Goal: Information Seeking & Learning: Find specific fact

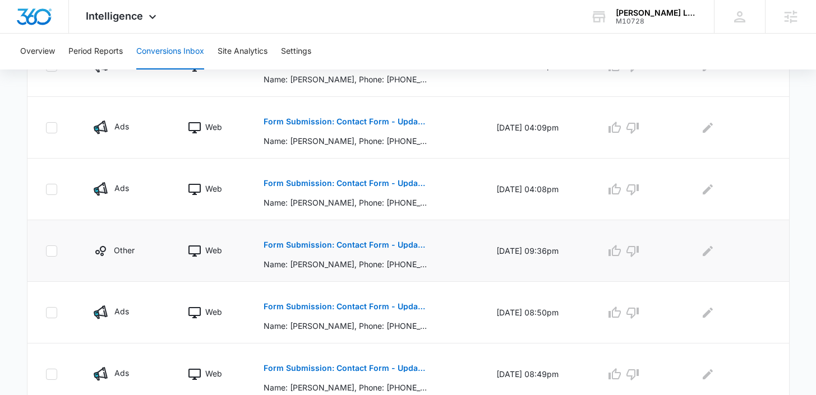
scroll to position [603, 0]
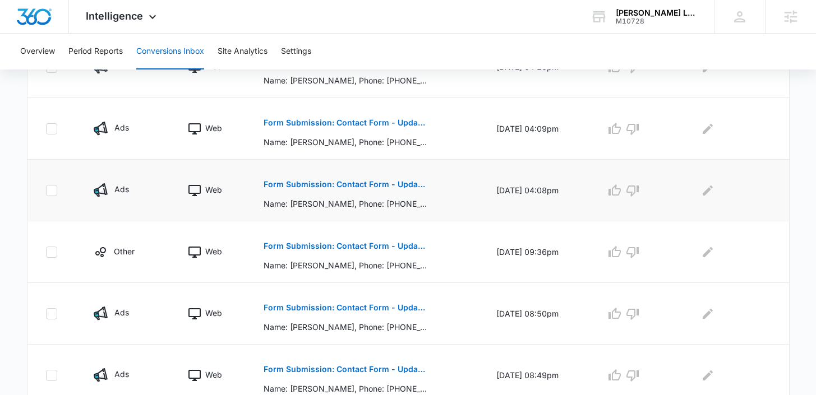
click at [340, 186] on p "Form Submission: Contact Form - Updated 8/1/24" at bounding box center [344, 184] width 163 height 8
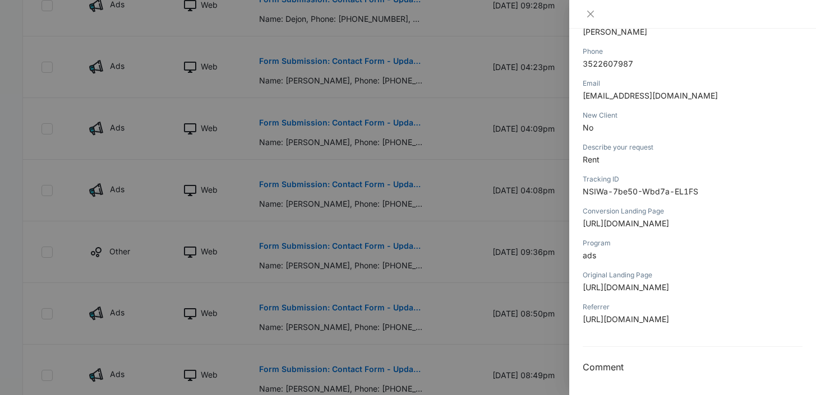
scroll to position [289, 0]
click at [589, 18] on icon "close" at bounding box center [590, 14] width 9 height 9
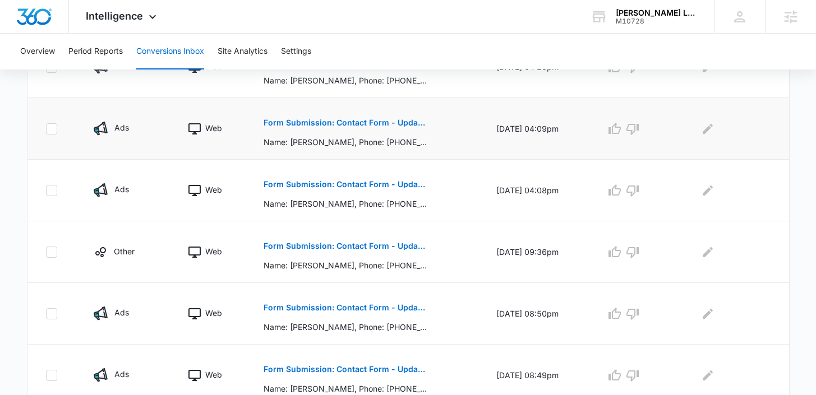
click at [342, 121] on p "Form Submission: Contact Form - Updated 8/1/24" at bounding box center [344, 123] width 163 height 8
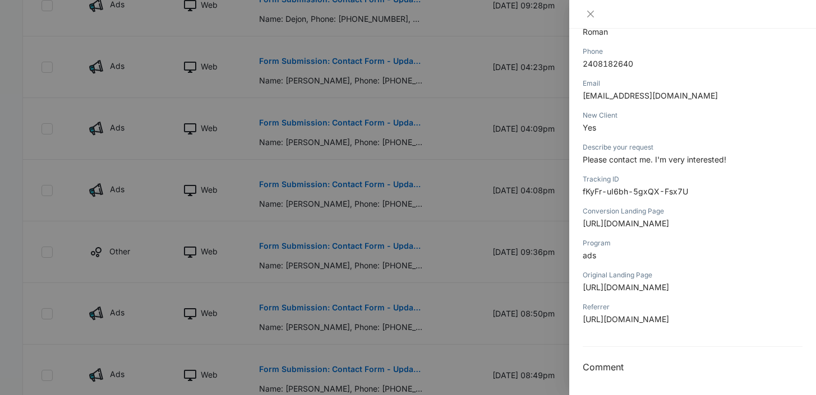
scroll to position [0, 0]
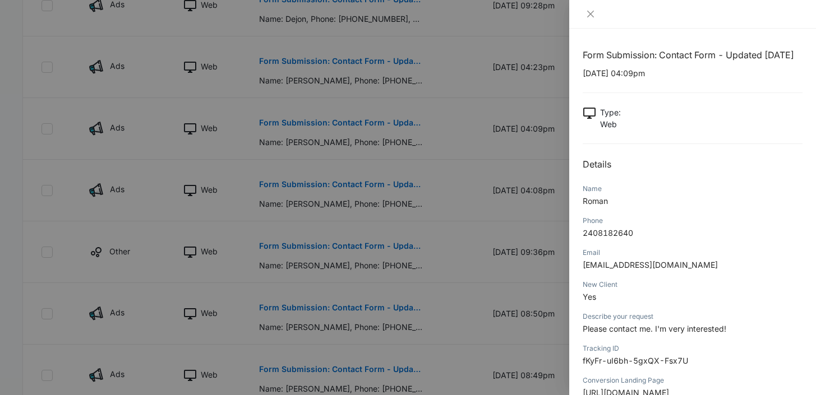
click at [599, 14] on div at bounding box center [692, 14] width 220 height 10
click at [589, 14] on icon "close" at bounding box center [590, 14] width 9 height 9
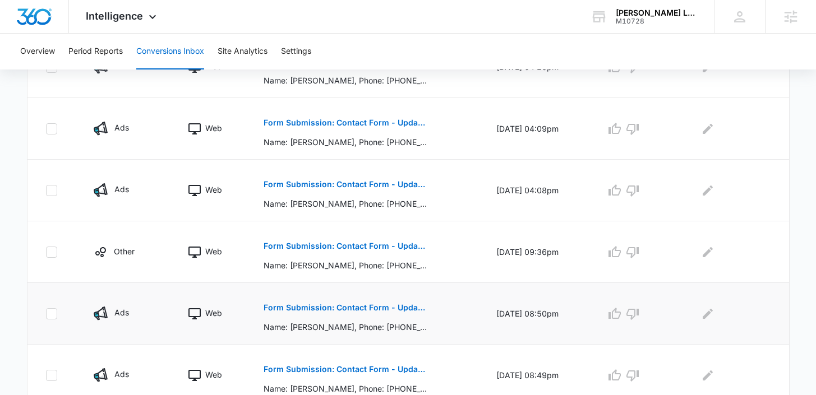
click at [319, 310] on p "Form Submission: Contact Form - Updated 8/1/24" at bounding box center [344, 308] width 163 height 8
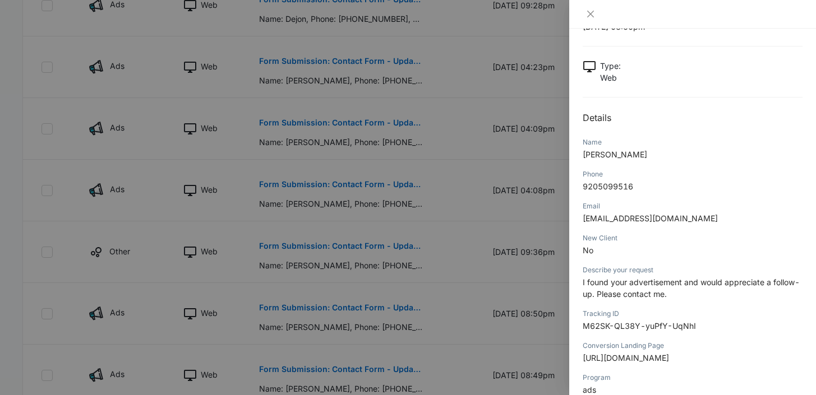
scroll to position [47, 0]
click at [595, 18] on button "Close" at bounding box center [590, 14] width 16 height 10
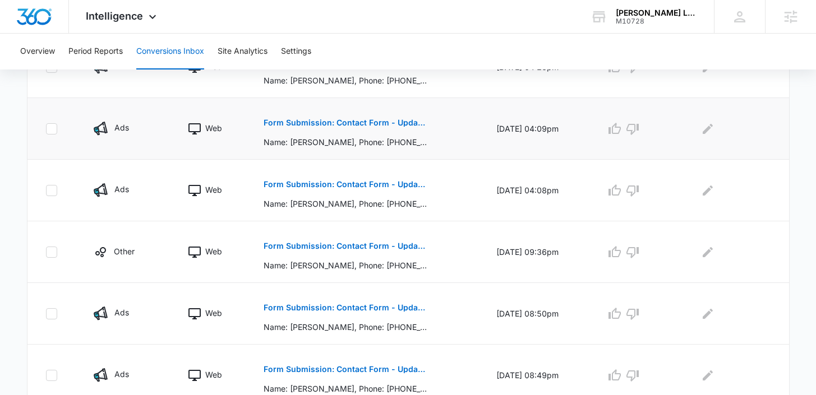
click at [374, 124] on p "Form Submission: Contact Form - Updated 8/1/24" at bounding box center [344, 123] width 163 height 8
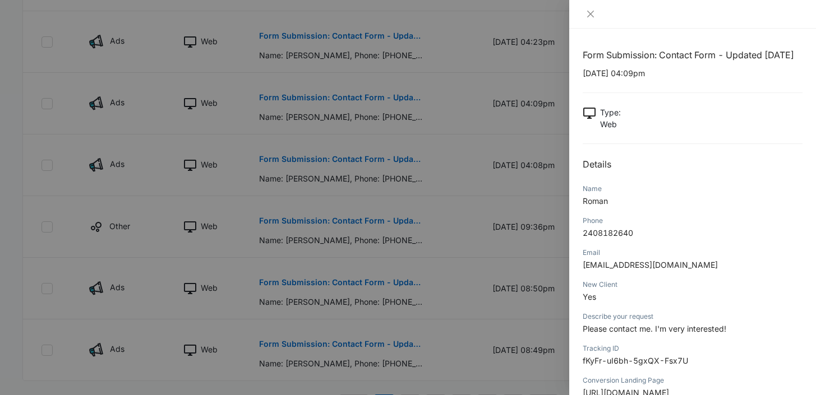
scroll to position [667, 0]
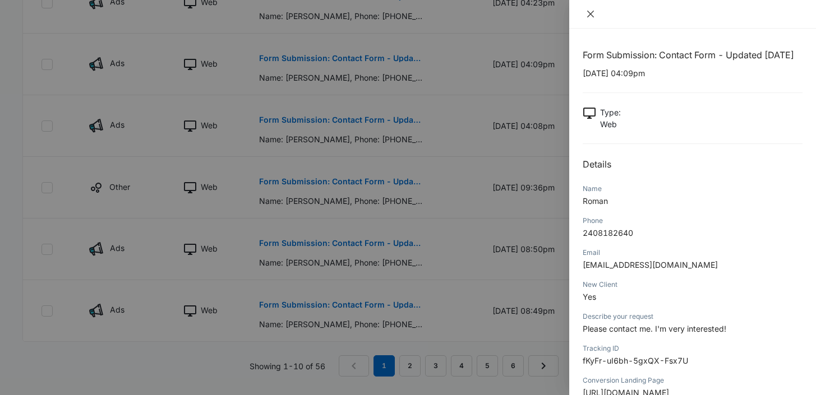
click at [585, 9] on button "Close" at bounding box center [590, 14] width 16 height 10
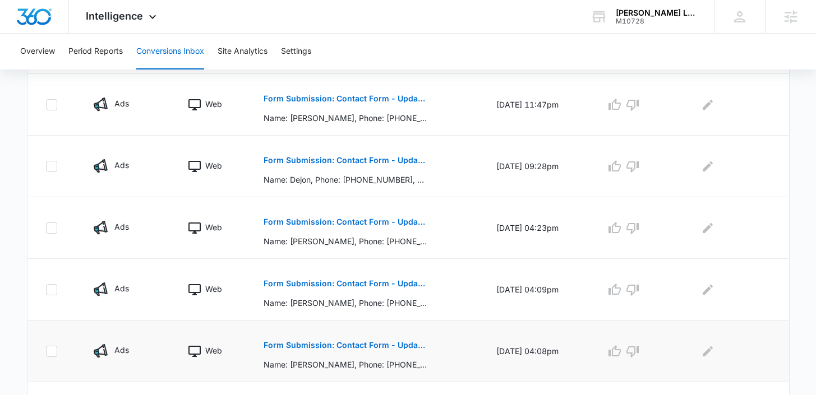
scroll to position [441, 0]
click at [405, 161] on p "Form Submission: Contact Form - Updated 8/1/24" at bounding box center [344, 161] width 163 height 8
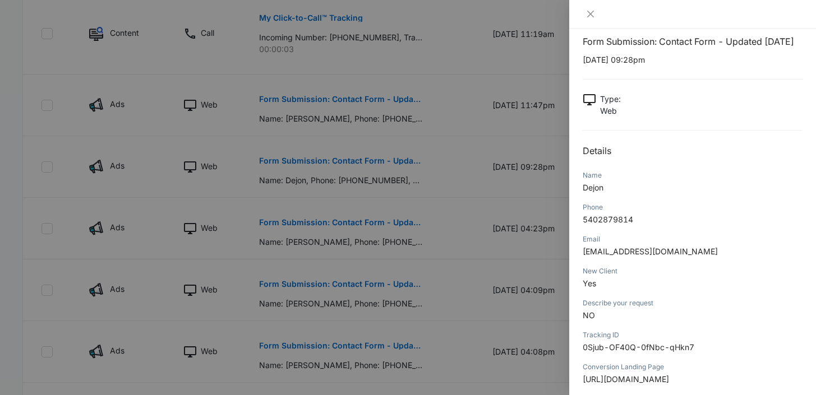
scroll to position [13, 0]
click at [595, 20] on div at bounding box center [692, 14] width 247 height 29
click at [588, 13] on icon "close" at bounding box center [590, 14] width 9 height 9
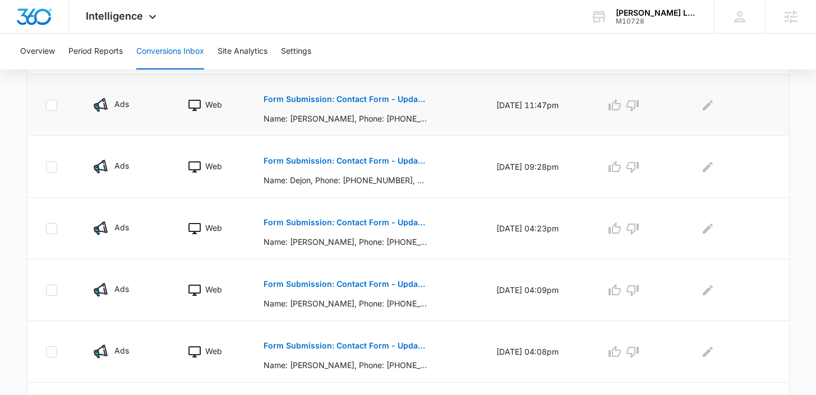
click at [345, 103] on p "Form Submission: Contact Form - Updated [DATE]" at bounding box center [344, 99] width 163 height 8
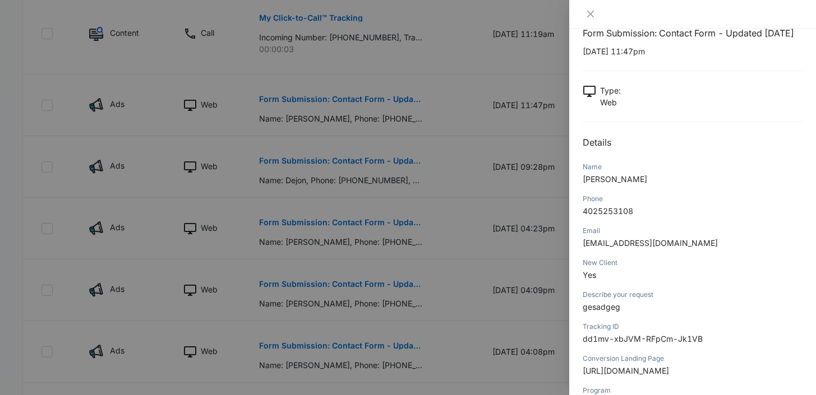
scroll to position [24, 0]
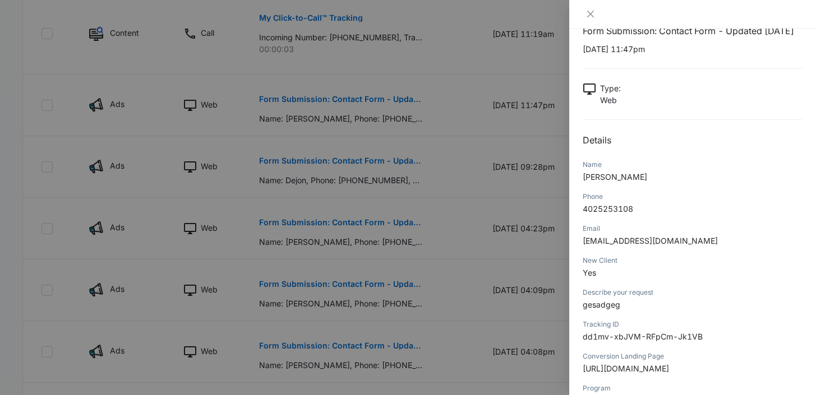
click at [569, 7] on div at bounding box center [692, 14] width 247 height 29
click at [585, 12] on button "Close" at bounding box center [590, 14] width 16 height 10
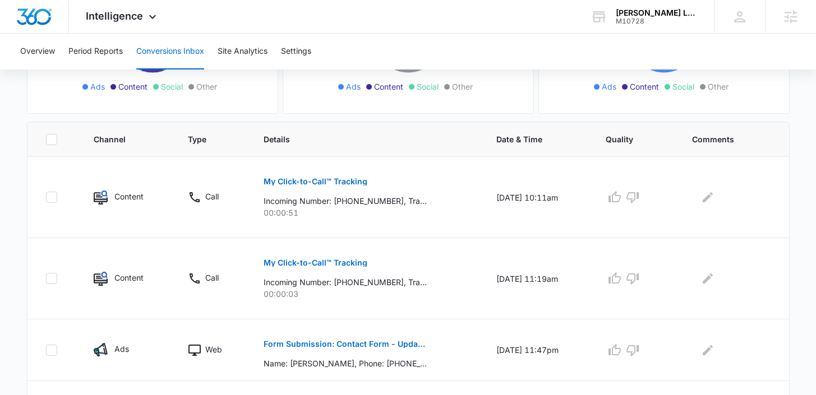
scroll to position [188, 0]
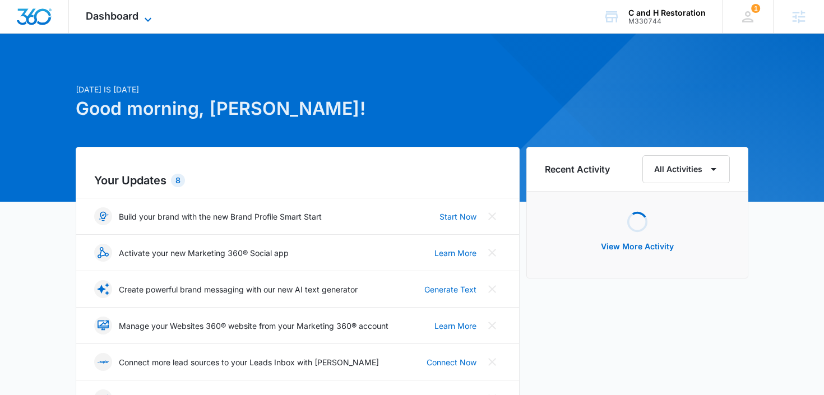
click at [127, 16] on span "Dashboard" at bounding box center [112, 16] width 53 height 12
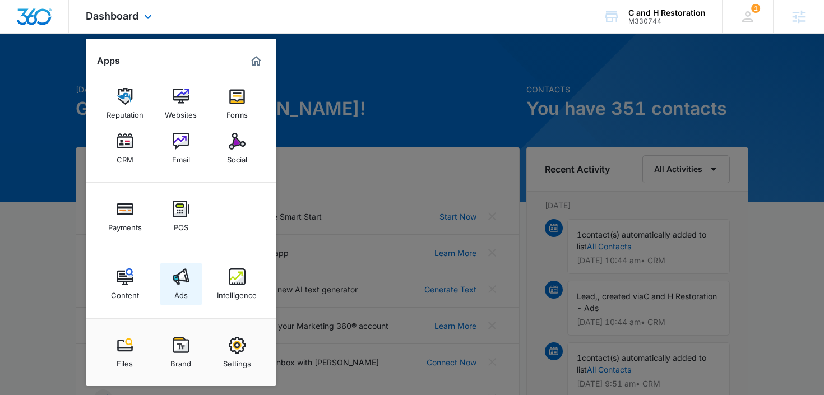
click at [183, 288] on div "Ads" at bounding box center [180, 292] width 13 height 15
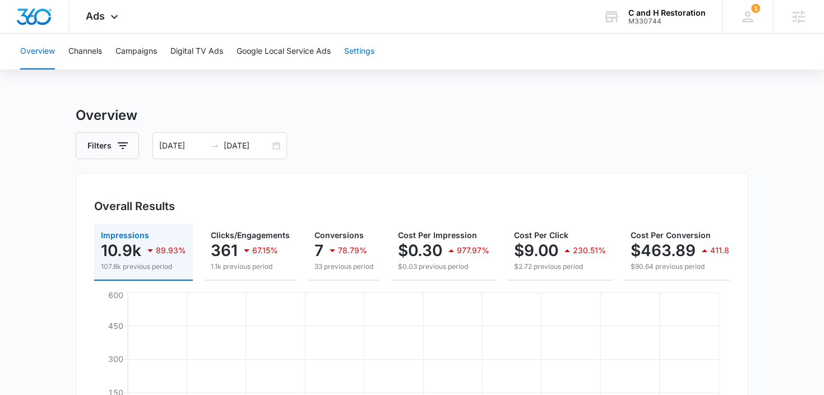
click at [356, 58] on button "Settings" at bounding box center [359, 52] width 30 height 36
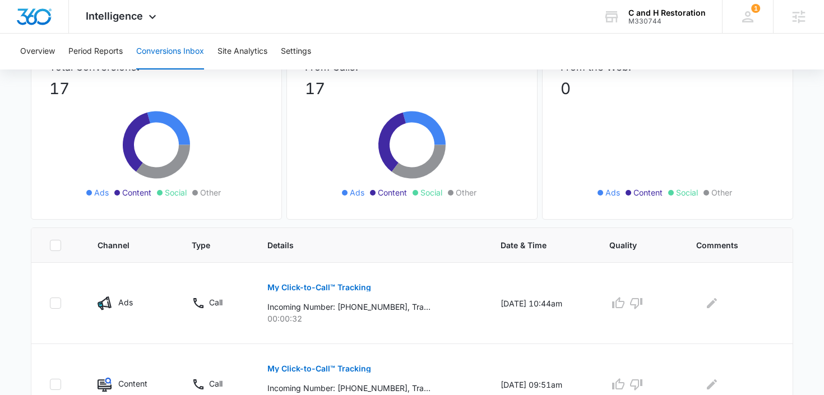
scroll to position [96, 0]
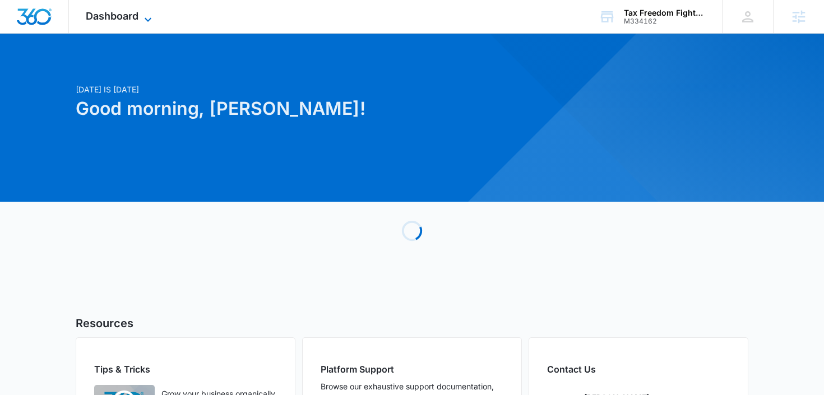
click at [128, 20] on span "Dashboard" at bounding box center [112, 16] width 53 height 12
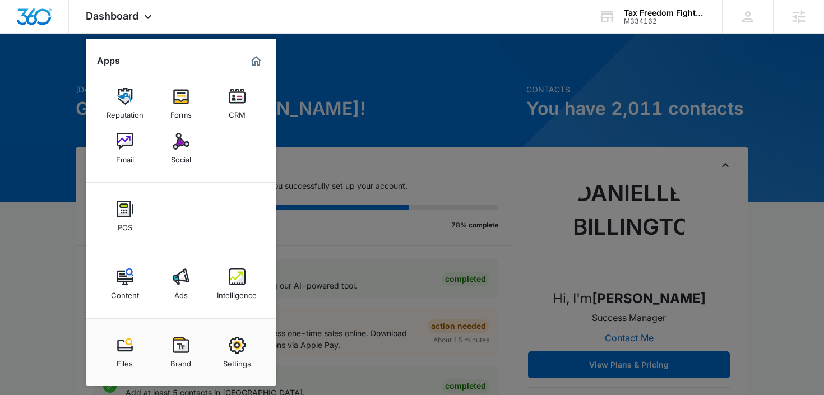
click at [224, 286] on div "Intelligence" at bounding box center [237, 292] width 40 height 15
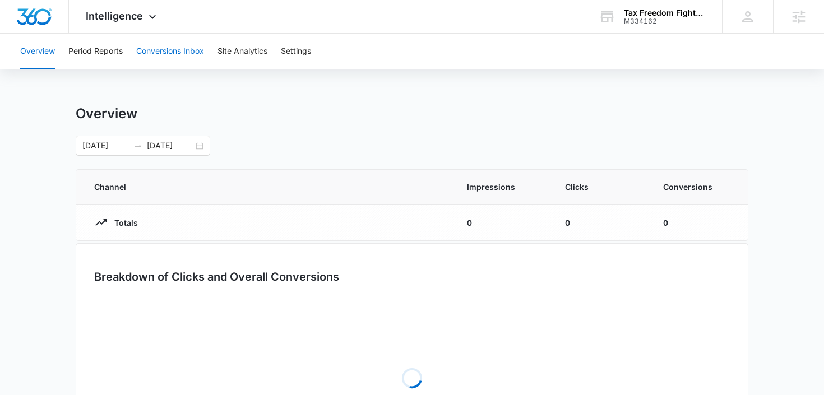
click at [175, 43] on button "Conversions Inbox" at bounding box center [170, 52] width 68 height 36
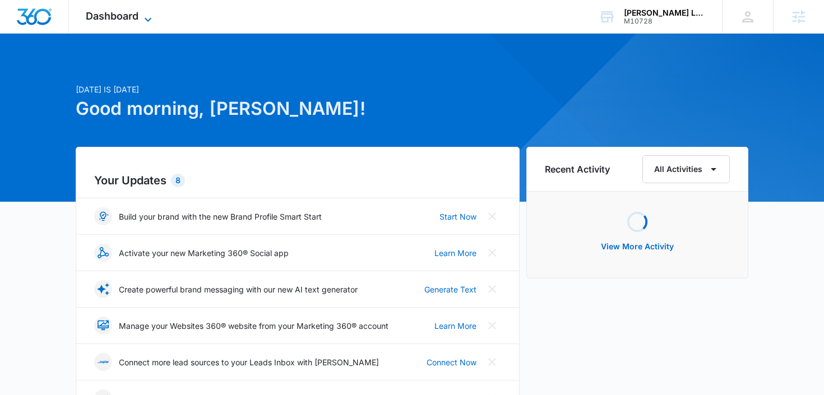
click at [119, 19] on span "Dashboard" at bounding box center [112, 16] width 53 height 12
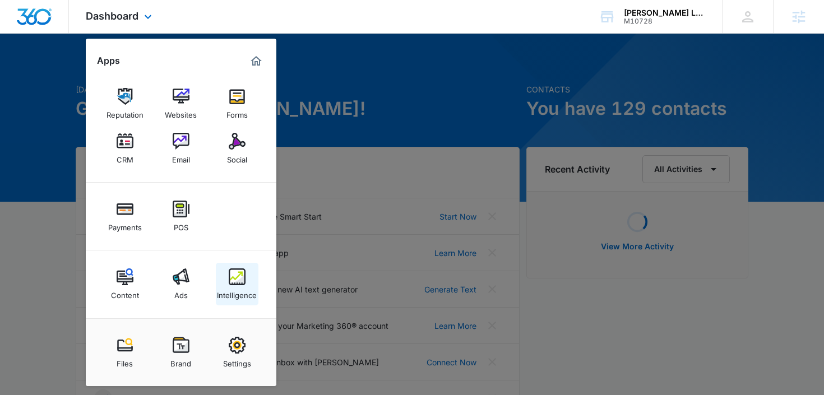
click at [237, 290] on div "Intelligence" at bounding box center [237, 292] width 40 height 15
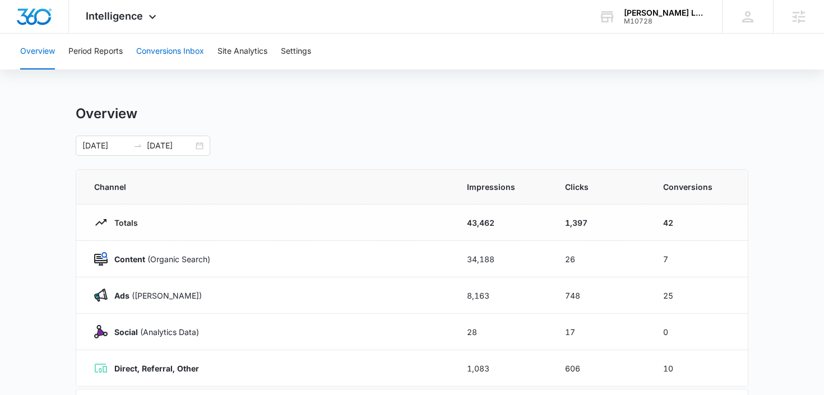
click at [179, 54] on button "Conversions Inbox" at bounding box center [170, 52] width 68 height 36
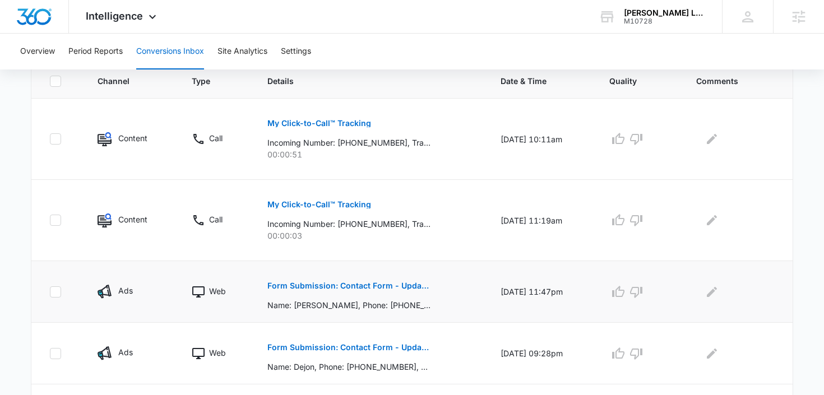
scroll to position [255, 0]
click at [294, 284] on p "Form Submission: Contact Form - Updated [DATE]" at bounding box center [348, 285] width 163 height 8
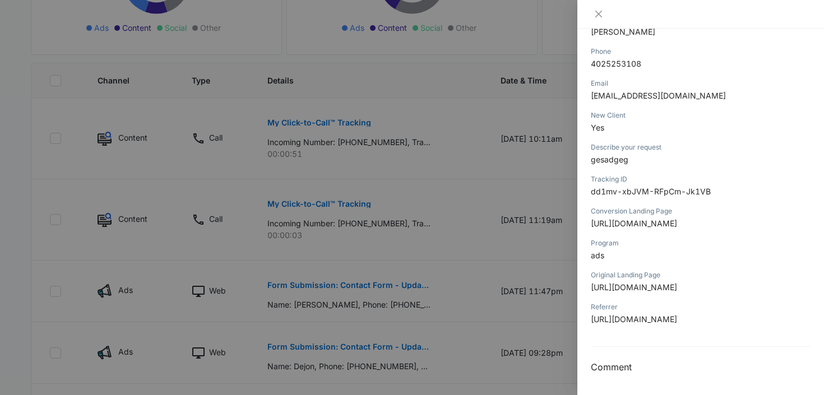
scroll to position [276, 0]
click at [600, 13] on icon "close" at bounding box center [598, 14] width 9 height 9
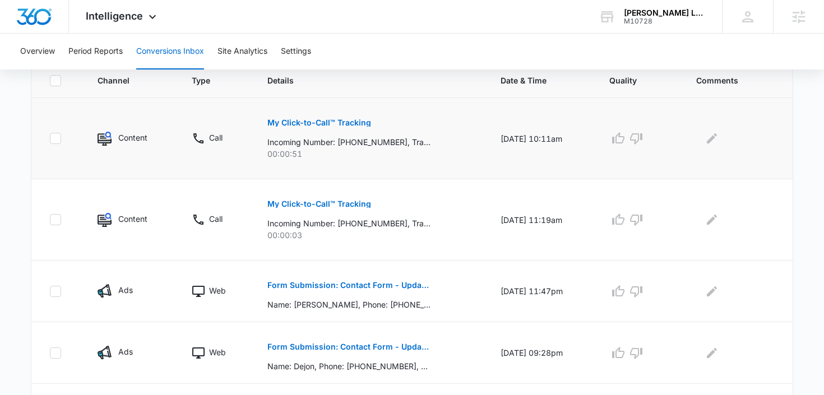
click at [347, 122] on p "My Click-to-Call™ Tracking" at bounding box center [319, 123] width 104 height 8
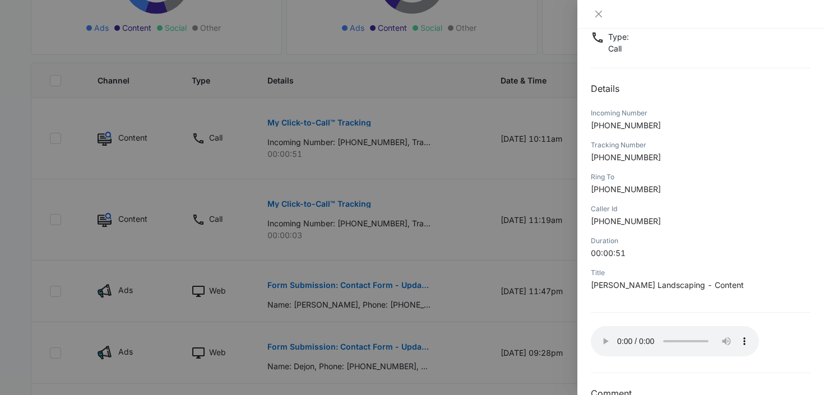
scroll to position [103, 0]
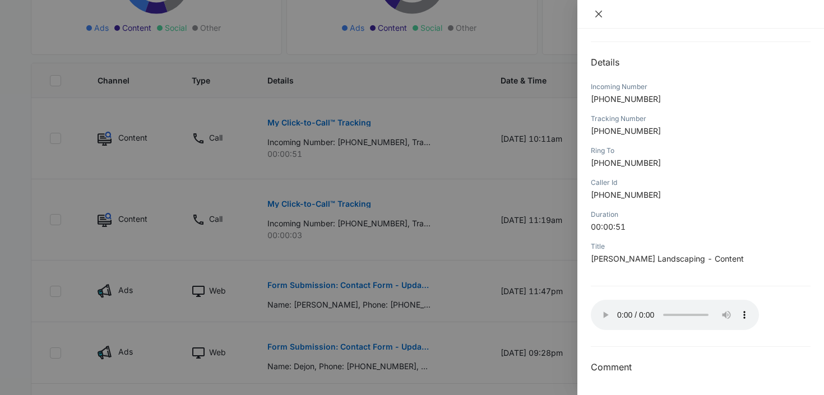
click at [603, 13] on icon "close" at bounding box center [598, 14] width 9 height 9
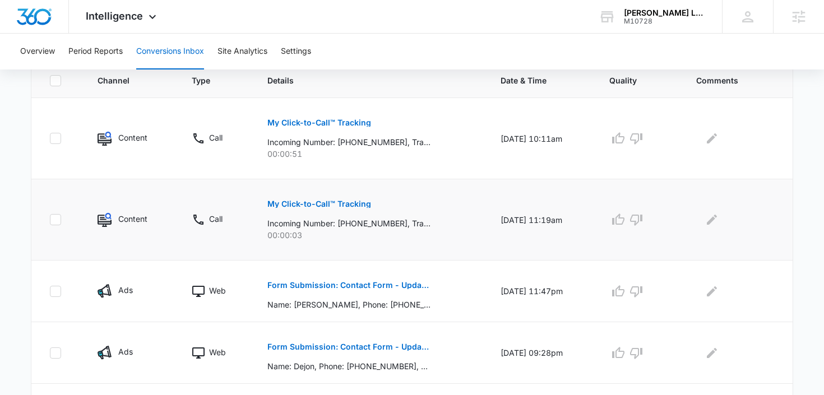
click at [299, 203] on p "My Click-to-Call™ Tracking" at bounding box center [319, 204] width 104 height 8
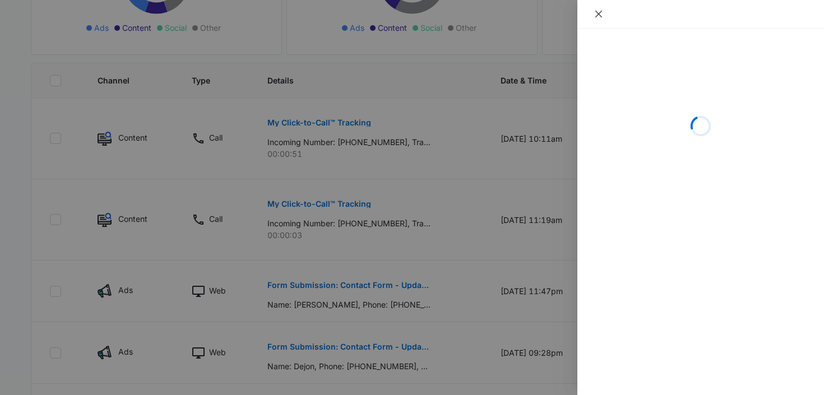
click at [603, 11] on icon "close" at bounding box center [598, 14] width 9 height 9
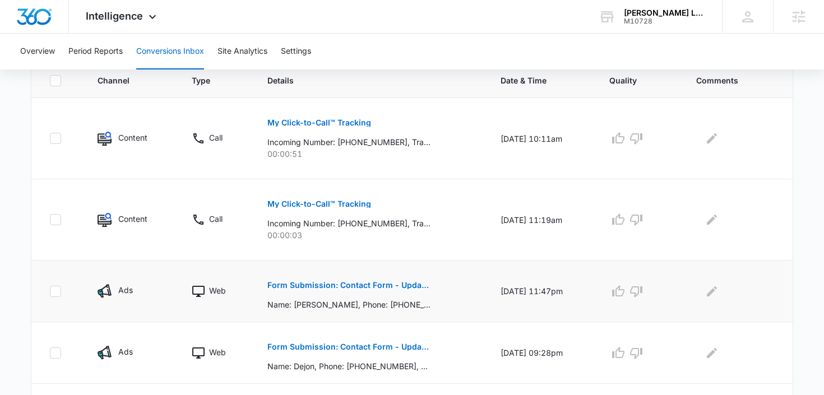
click at [301, 284] on p "Form Submission: Contact Form - Updated [DATE]" at bounding box center [348, 285] width 163 height 8
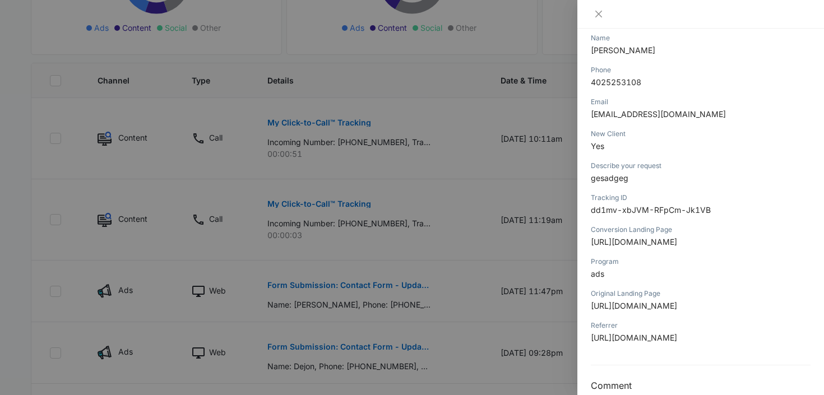
scroll to position [68, 0]
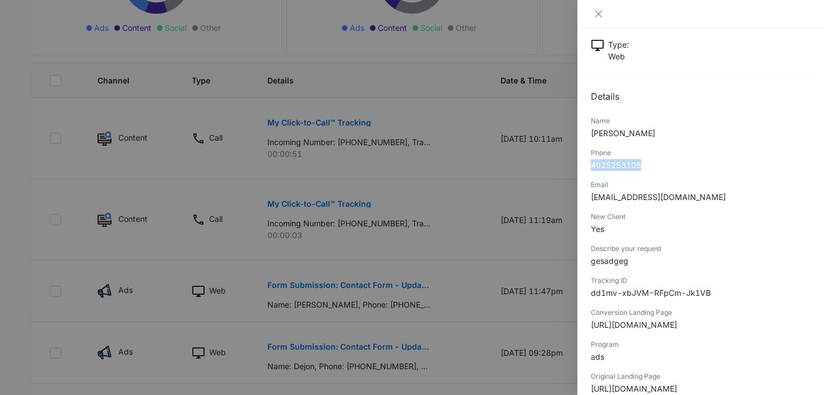
drag, startPoint x: 654, startPoint y: 163, endPoint x: 591, endPoint y: 163, distance: 62.8
click at [591, 165] on p "4025253108" at bounding box center [701, 165] width 220 height 12
copy span "4025253108"
click at [598, 16] on icon "close" at bounding box center [598, 14] width 9 height 9
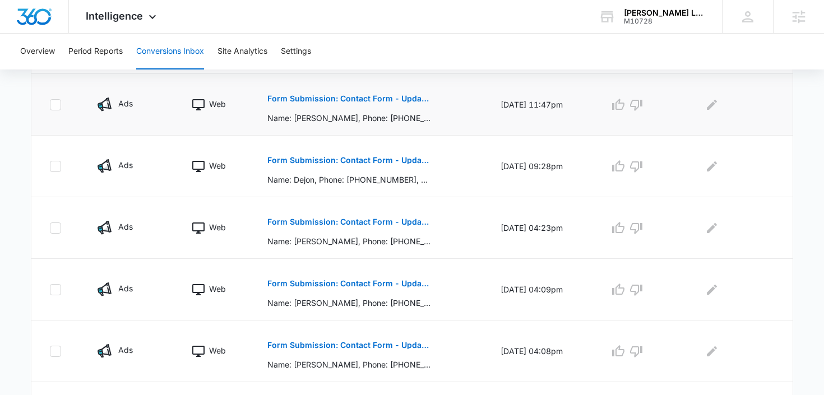
scroll to position [494, 0]
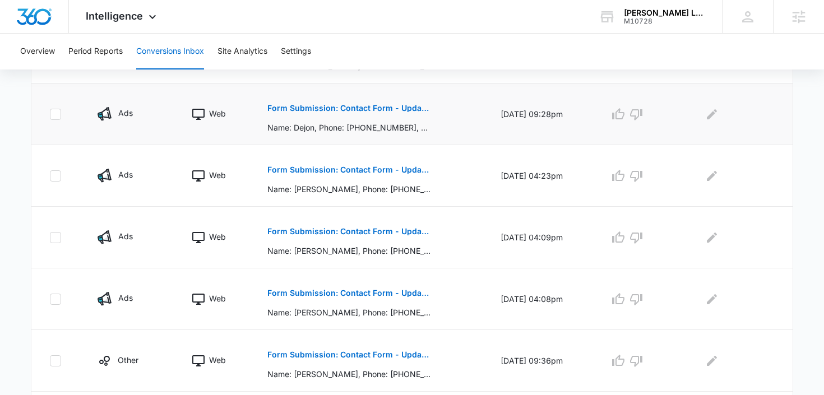
click at [375, 107] on p "Form Submission: Contact Form - Updated [DATE]" at bounding box center [348, 108] width 163 height 8
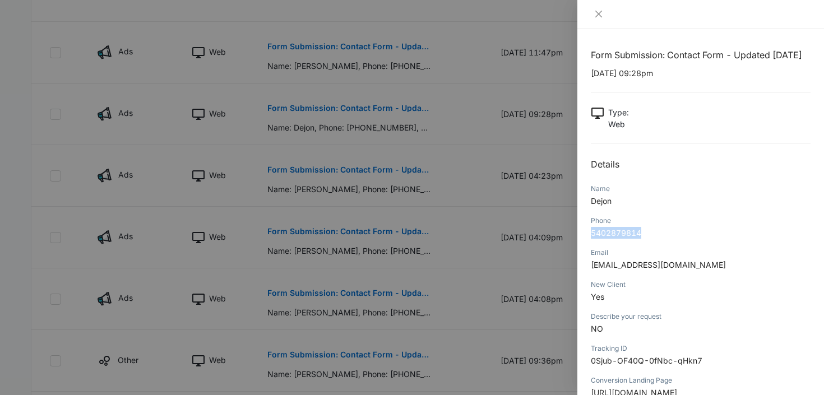
drag, startPoint x: 654, startPoint y: 233, endPoint x: 589, endPoint y: 233, distance: 65.0
click at [589, 233] on div "Form Submission: Contact Form - Updated [DATE] [DATE] 09:28pm Type : Web Detail…" at bounding box center [700, 212] width 247 height 367
copy span "5402879814"
click at [597, 12] on icon "close" at bounding box center [598, 14] width 7 height 7
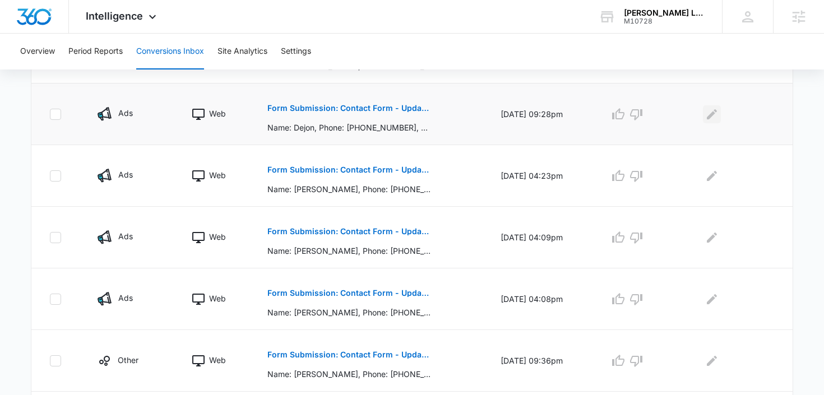
click at [717, 112] on icon "Edit Comments" at bounding box center [712, 114] width 10 height 10
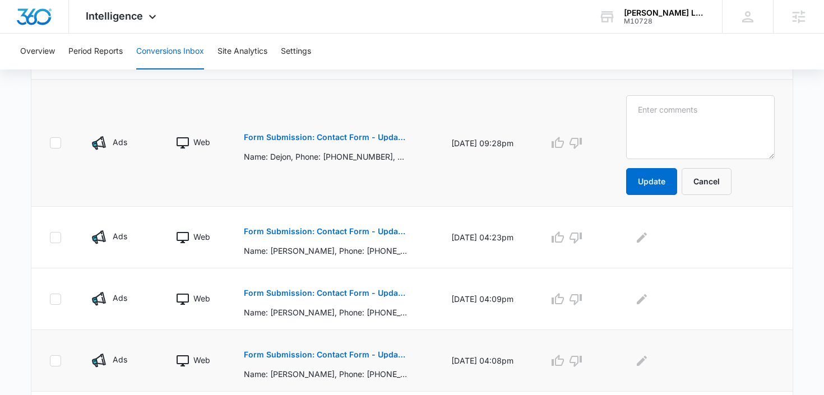
scroll to position [413, 0]
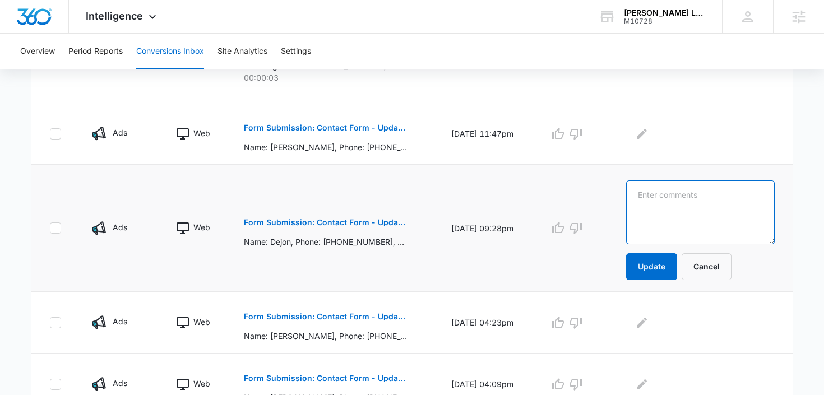
click at [671, 203] on textarea at bounding box center [700, 212] width 149 height 64
type textarea "#NIS"
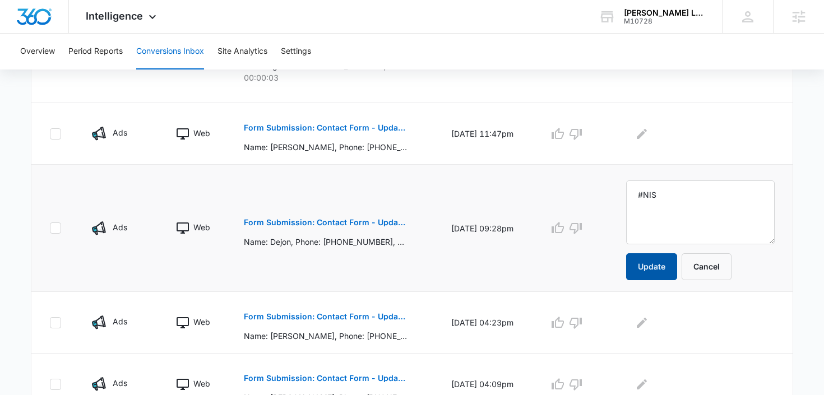
click at [668, 267] on button "Update" at bounding box center [651, 266] width 51 height 27
click at [673, 266] on button "Update" at bounding box center [651, 266] width 51 height 27
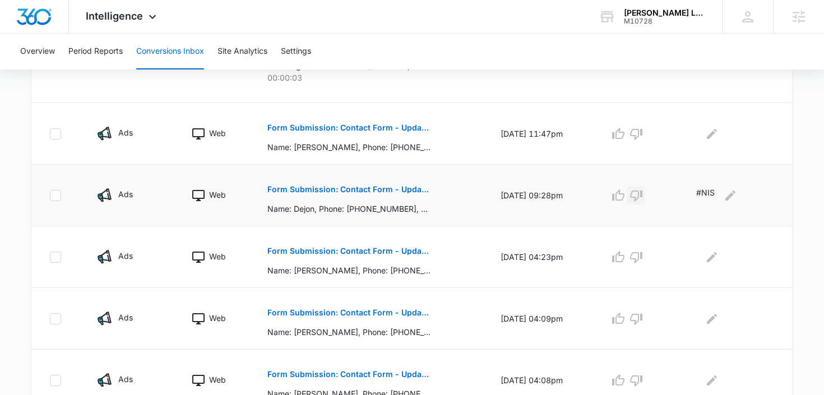
click at [643, 197] on icon "button" at bounding box center [635, 195] width 13 height 13
click at [396, 251] on p "Form Submission: Contact Form - Updated [DATE]" at bounding box center [348, 251] width 163 height 8
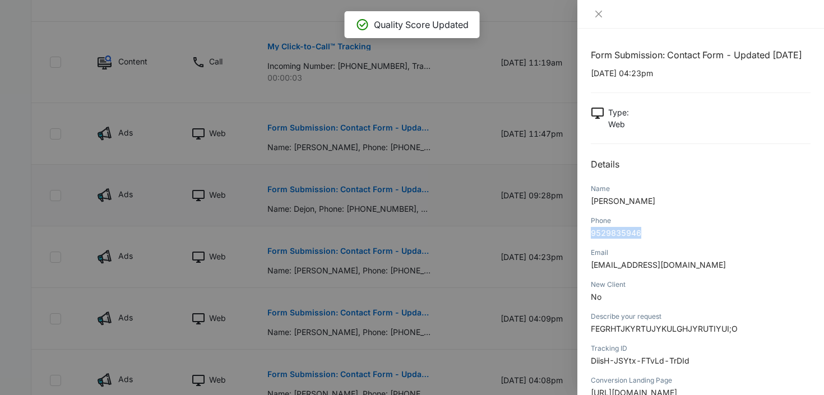
drag, startPoint x: 652, startPoint y: 233, endPoint x: 590, endPoint y: 233, distance: 62.8
click at [590, 233] on div "Form Submission: Contact Form - Updated [DATE] [DATE] 04:23pm Type : Web Detail…" at bounding box center [700, 212] width 247 height 367
copy span "9529835946"
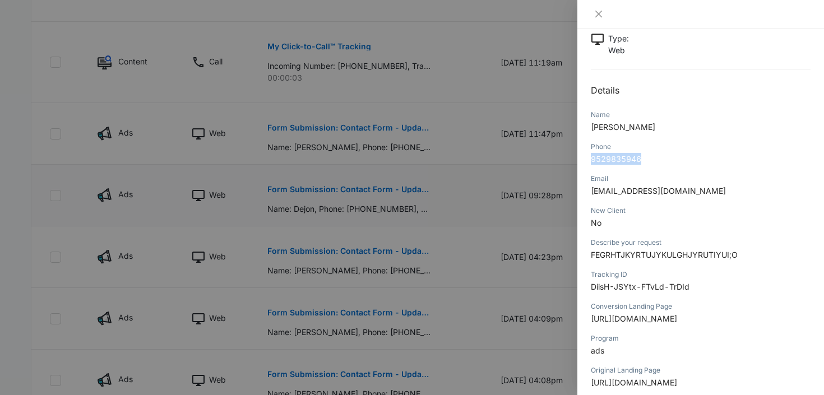
scroll to position [86, 0]
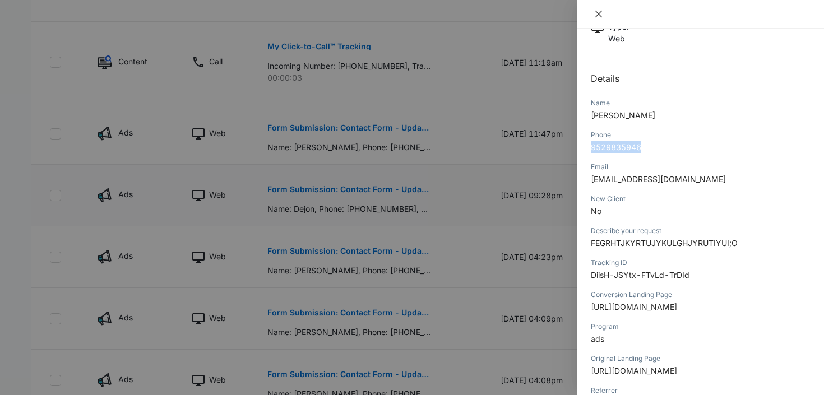
click at [600, 10] on icon "close" at bounding box center [598, 14] width 9 height 9
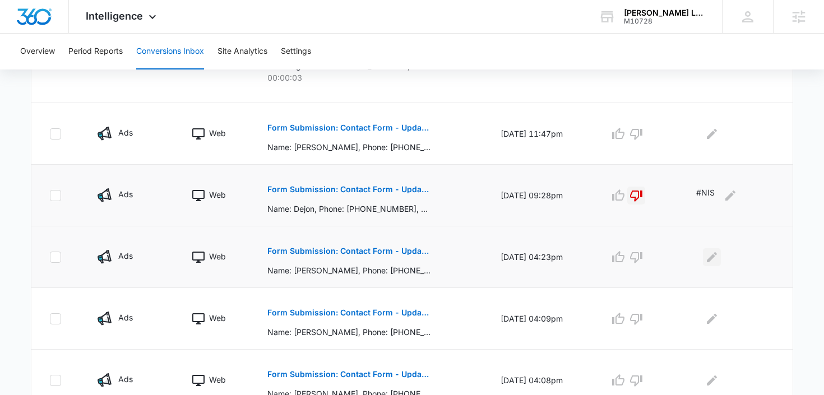
click at [712, 259] on icon "Edit Comments" at bounding box center [712, 257] width 10 height 10
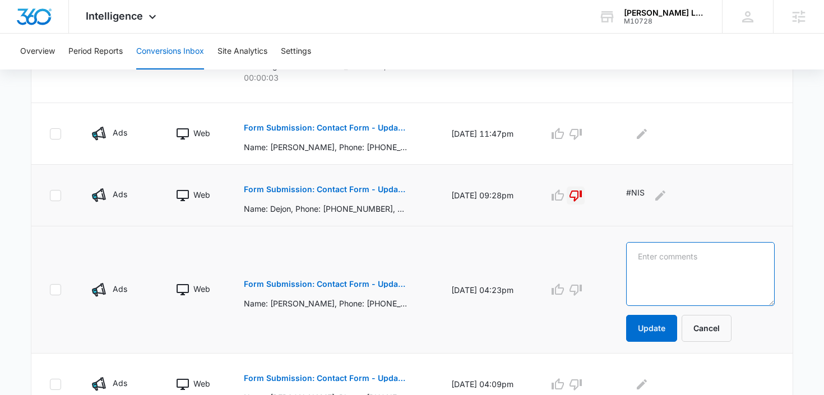
click at [712, 259] on textarea at bounding box center [700, 274] width 149 height 64
type textarea "#NIS"
click at [672, 332] on button "Update" at bounding box center [651, 328] width 51 height 27
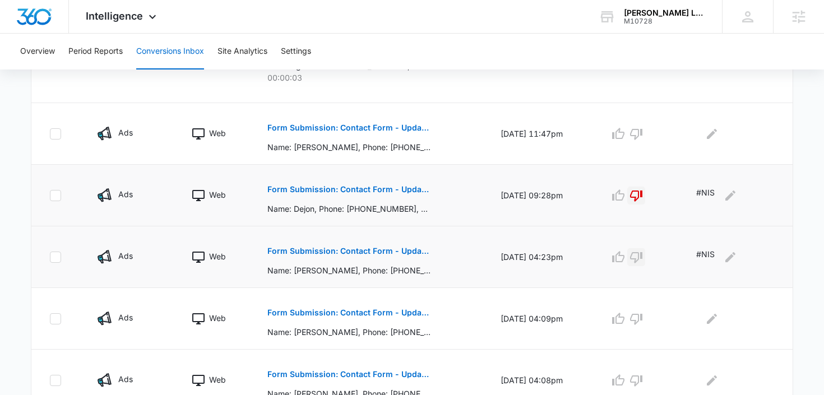
click at [643, 258] on icon "button" at bounding box center [635, 257] width 13 height 13
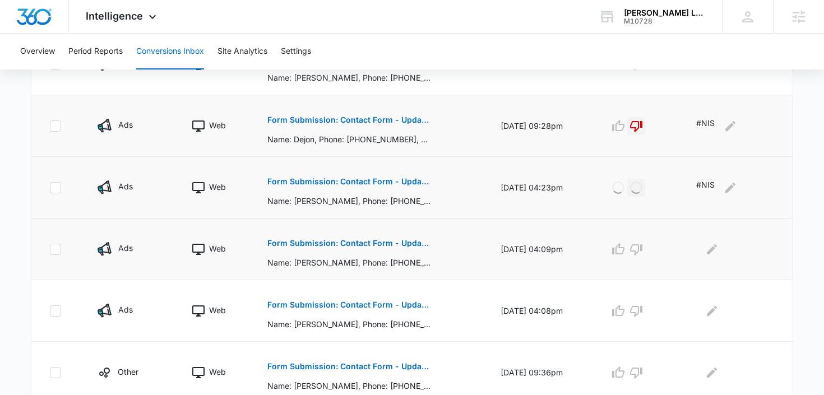
scroll to position [485, 0]
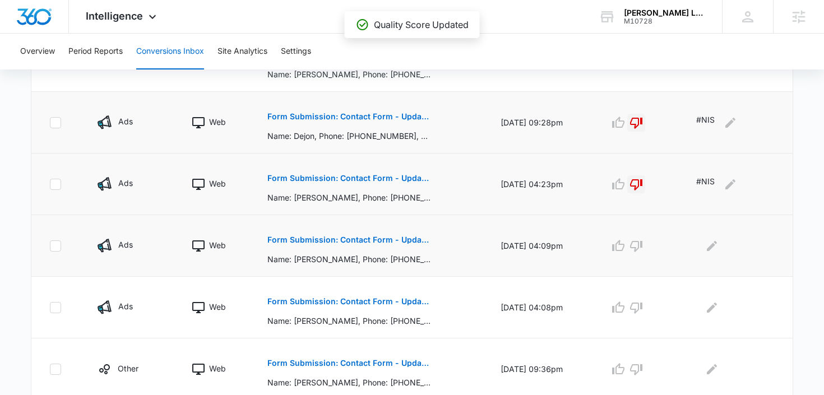
click at [377, 242] on p "Form Submission: Contact Form - Updated [DATE]" at bounding box center [348, 240] width 163 height 8
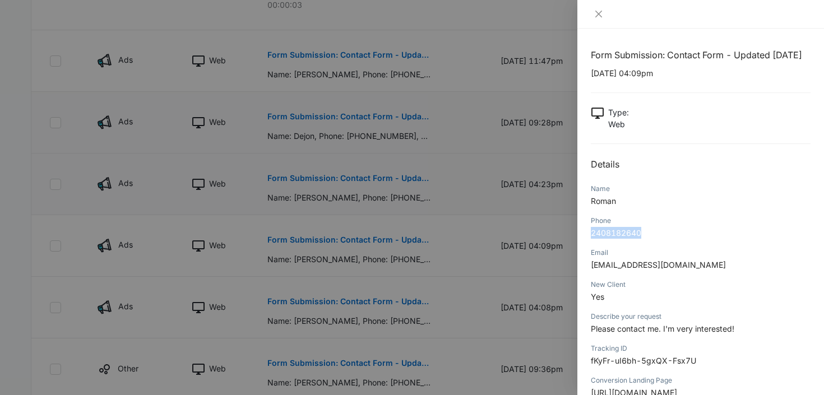
drag, startPoint x: 649, startPoint y: 234, endPoint x: 589, endPoint y: 232, distance: 60.0
click at [589, 233] on div "Form Submission: Contact Form - Updated [DATE] [DATE] 04:09pm Type : Web Detail…" at bounding box center [700, 212] width 247 height 367
copy span "2408182640"
click at [599, 16] on icon "close" at bounding box center [598, 14] width 9 height 9
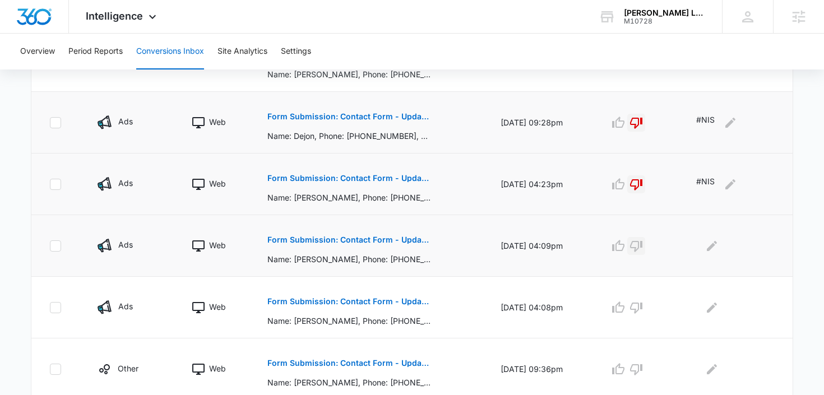
click at [642, 244] on icon "button" at bounding box center [636, 246] width 12 height 11
click at [716, 244] on icon "Edit Comments" at bounding box center [712, 245] width 10 height 10
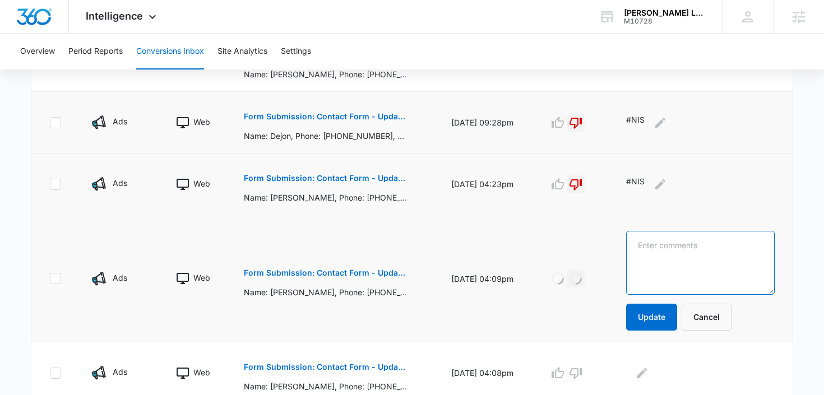
click at [716, 244] on textarea at bounding box center [700, 263] width 149 height 64
type textarea "#NIS"
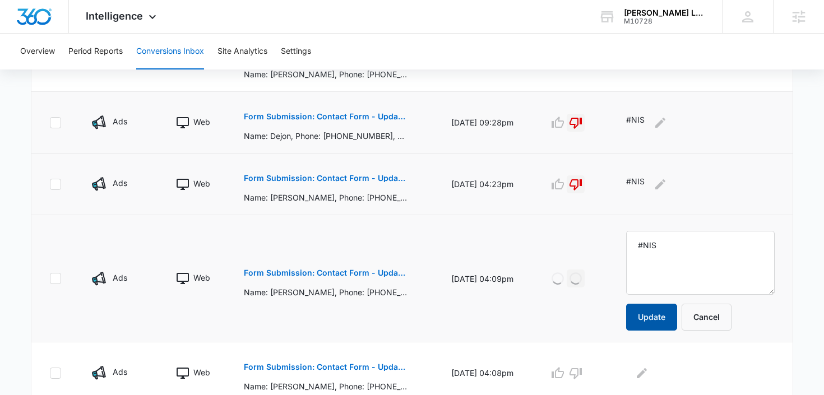
click at [666, 326] on button "Update" at bounding box center [651, 317] width 51 height 27
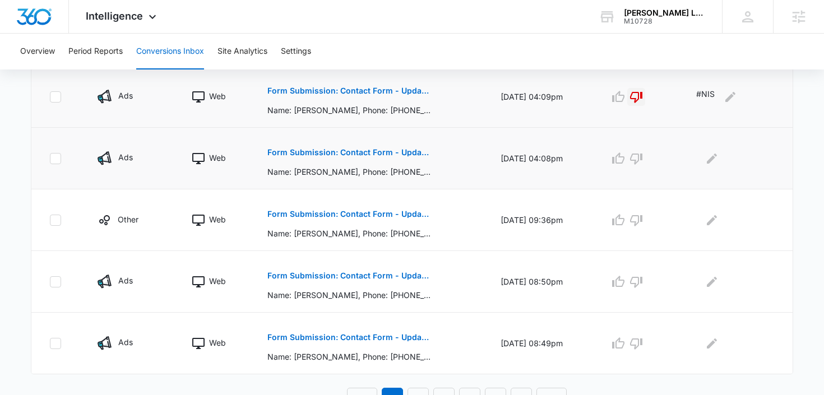
scroll to position [645, 0]
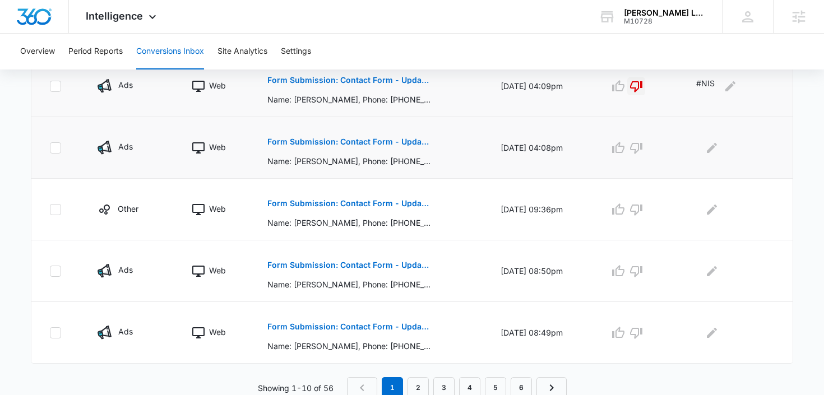
click at [400, 143] on p "Form Submission: Contact Form - Updated [DATE]" at bounding box center [348, 142] width 163 height 8
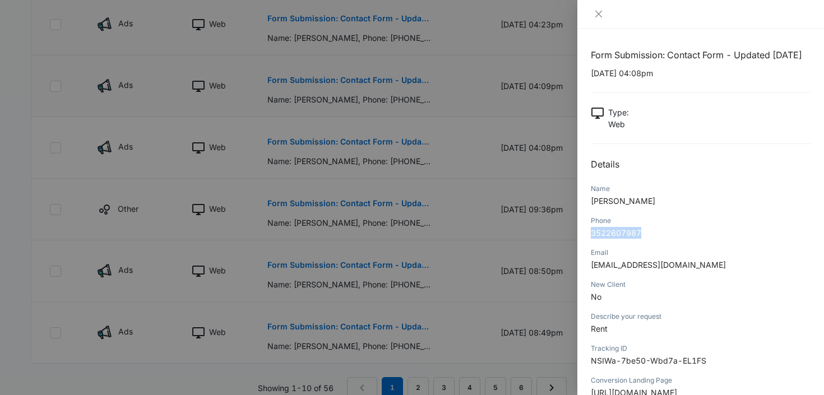
drag, startPoint x: 651, startPoint y: 229, endPoint x: 590, endPoint y: 228, distance: 61.7
click at [590, 229] on div "Form Submission: Contact Form - Updated [DATE] [DATE] 04:08pm Type : Web Detail…" at bounding box center [700, 212] width 247 height 367
copy span "3522607987"
click at [547, 205] on div at bounding box center [412, 197] width 824 height 395
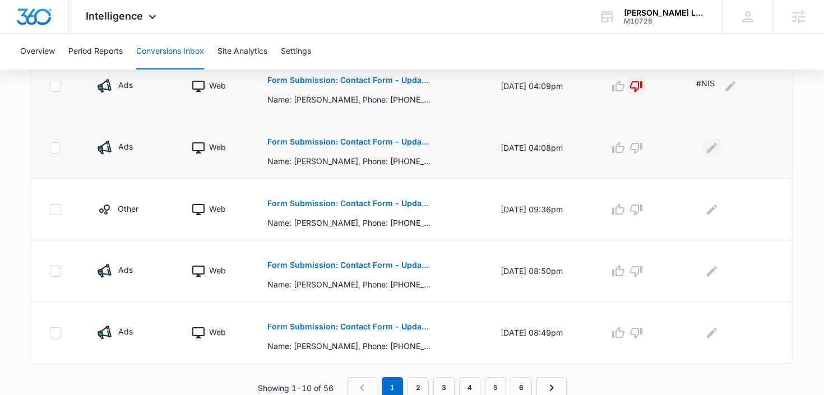
click at [717, 146] on icon "Edit Comments" at bounding box center [712, 147] width 10 height 10
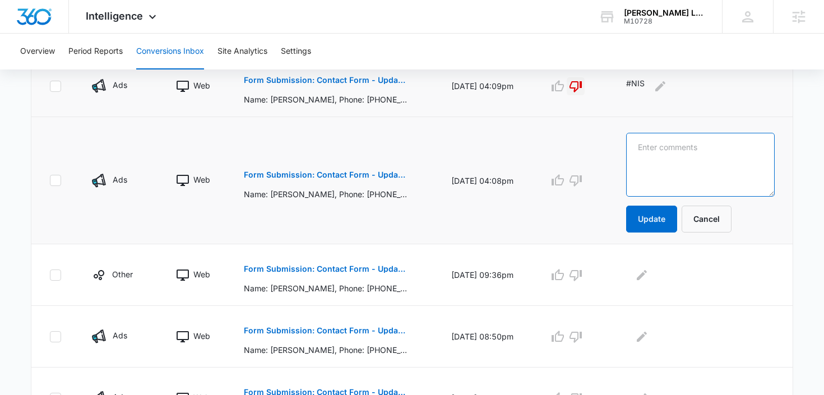
click at [717, 146] on textarea at bounding box center [700, 165] width 149 height 64
type textarea "stvm"
click at [666, 229] on button "Update" at bounding box center [651, 219] width 51 height 27
click at [666, 225] on button "Update" at bounding box center [651, 219] width 51 height 27
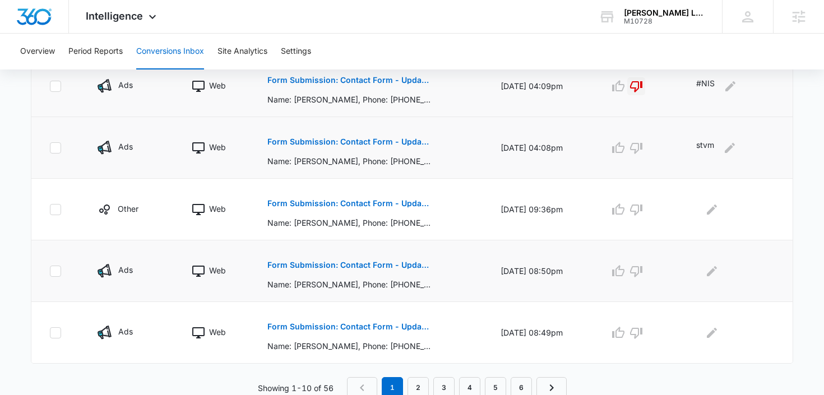
click at [335, 264] on p "Form Submission: Contact Form - Updated [DATE]" at bounding box center [348, 265] width 163 height 8
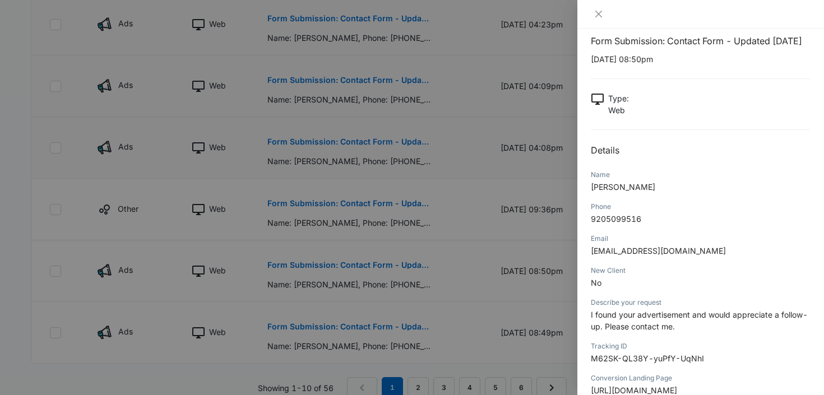
scroll to position [24, 0]
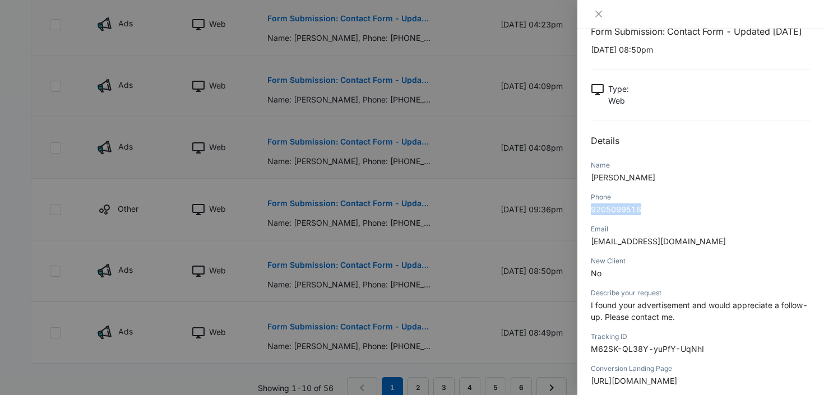
drag, startPoint x: 648, startPoint y: 212, endPoint x: 582, endPoint y: 212, distance: 65.6
click at [582, 212] on div "Form Submission: Contact Form - Updated [DATE] [DATE] 08:50pm Type : Web Detail…" at bounding box center [700, 212] width 247 height 367
copy span "9205099516"
click at [507, 294] on div at bounding box center [412, 197] width 824 height 395
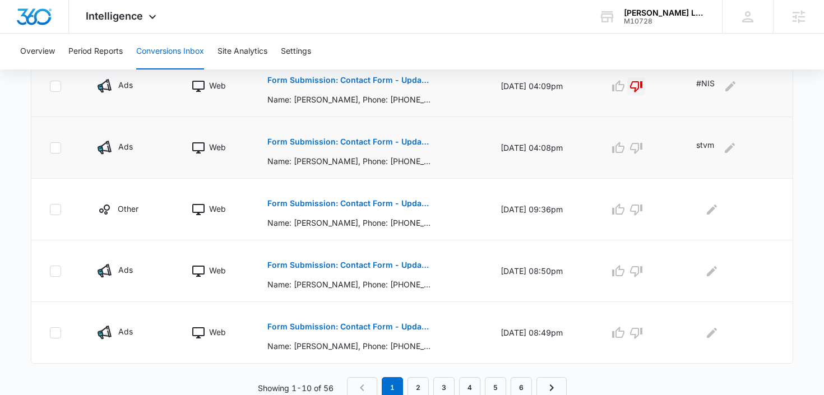
scroll to position [649, 0]
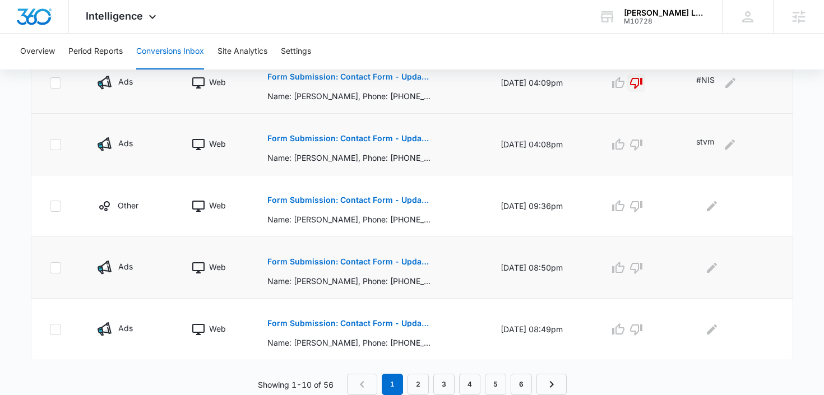
click at [615, 268] on td at bounding box center [639, 268] width 86 height 62
click at [625, 269] on icon "button" at bounding box center [618, 267] width 13 height 13
click at [625, 329] on icon "button" at bounding box center [618, 329] width 13 height 13
click at [419, 385] on link "2" at bounding box center [417, 384] width 21 height 21
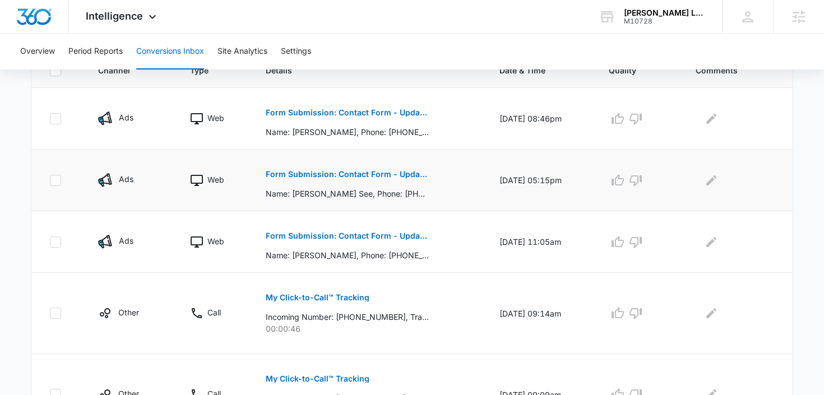
scroll to position [266, 0]
click at [387, 169] on button "Form Submission: Contact Form - Updated [DATE]" at bounding box center [347, 173] width 163 height 27
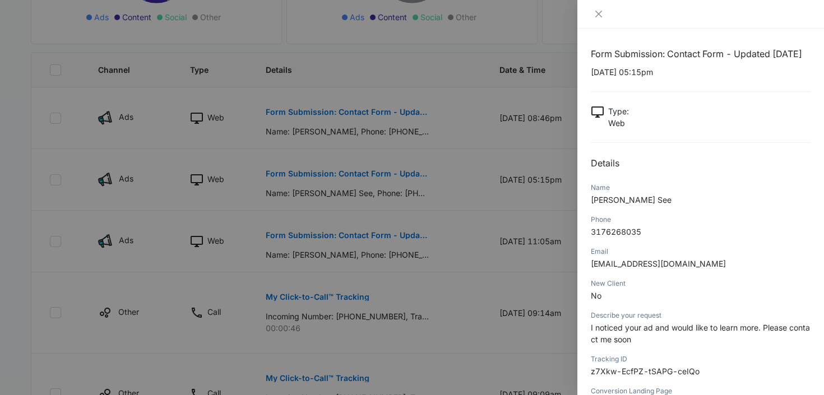
scroll to position [0, 0]
click at [601, 19] on div at bounding box center [700, 14] width 247 height 29
click at [599, 11] on icon "close" at bounding box center [598, 14] width 9 height 9
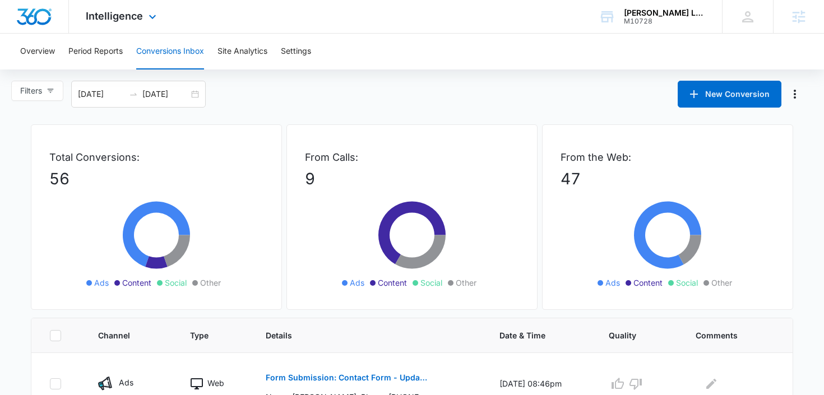
click at [101, 24] on div "Intelligence Apps Reputation Websites Forms CRM Email Social Payments POS Conte…" at bounding box center [122, 16] width 107 height 33
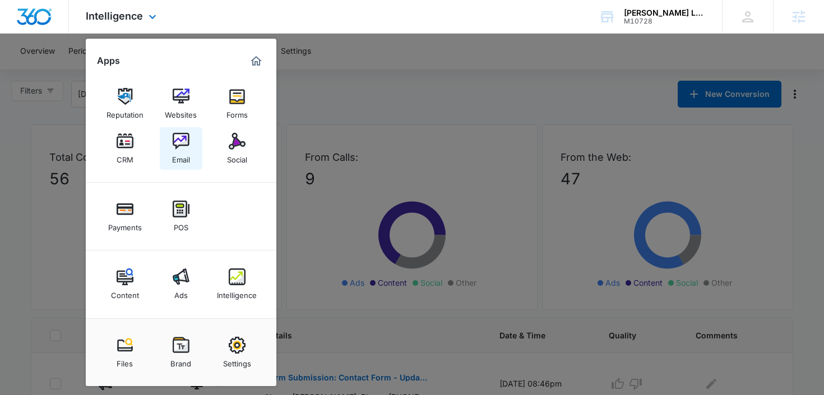
click at [181, 151] on div "Email" at bounding box center [181, 157] width 18 height 15
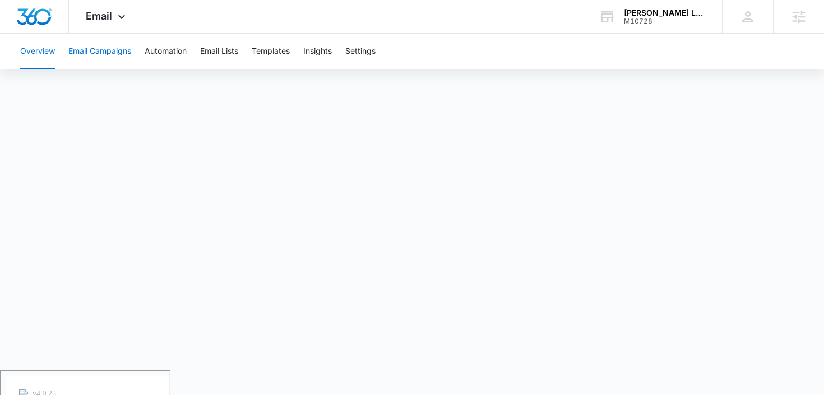
click at [123, 58] on button "Email Campaigns" at bounding box center [99, 52] width 63 height 36
click at [175, 50] on button "Automation" at bounding box center [166, 52] width 42 height 36
click at [109, 54] on button "Email Campaigns" at bounding box center [99, 52] width 63 height 36
click at [106, 23] on div "Email Apps Reputation Websites Forms CRM Email Social Payments POS Content Ads …" at bounding box center [107, 16] width 76 height 33
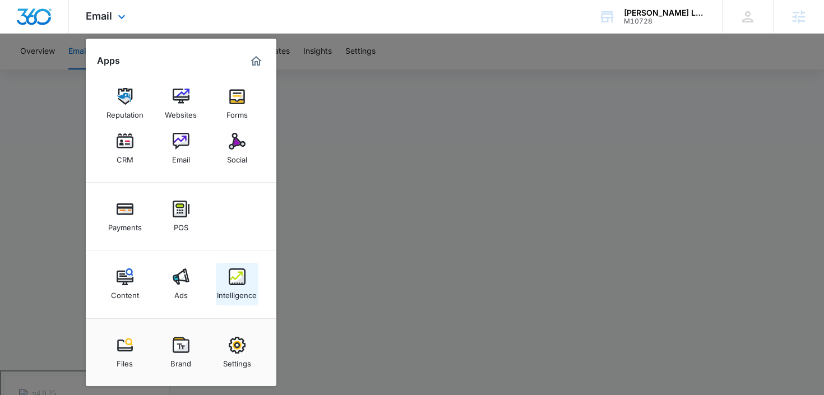
click at [240, 292] on div "Intelligence" at bounding box center [237, 292] width 40 height 15
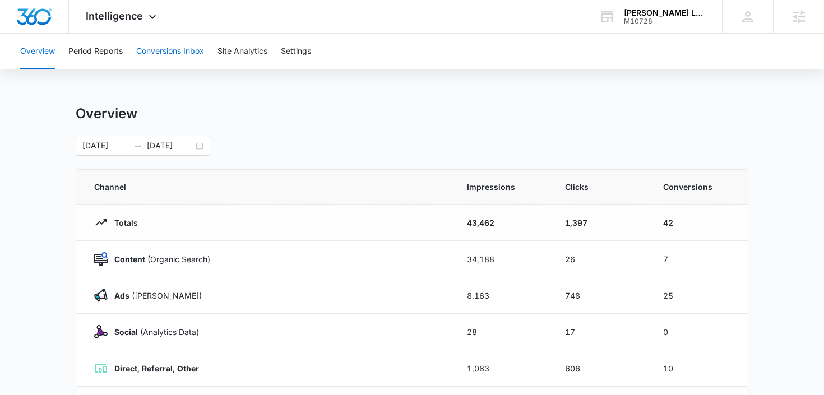
click at [177, 61] on button "Conversions Inbox" at bounding box center [170, 52] width 68 height 36
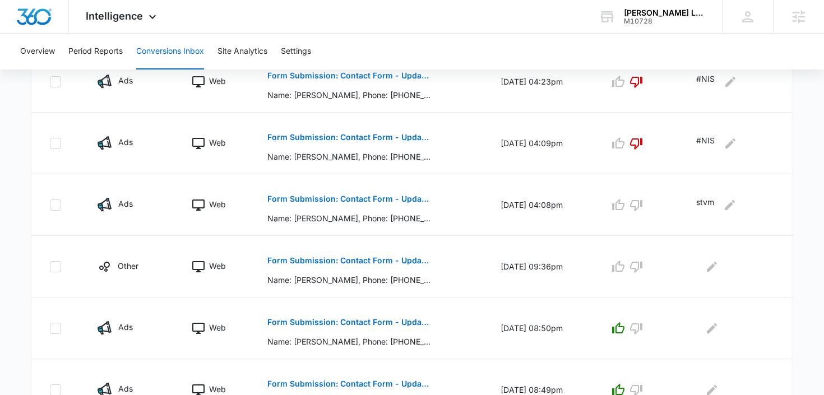
scroll to position [649, 0]
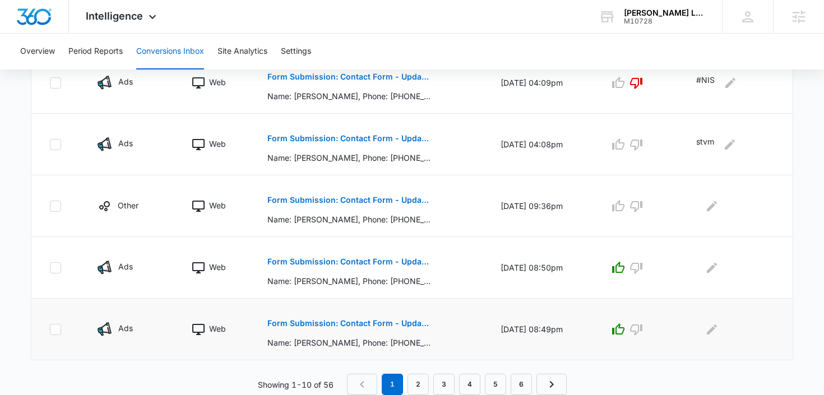
click at [380, 323] on p "Form Submission: Contact Form - Updated [DATE]" at bounding box center [348, 323] width 163 height 8
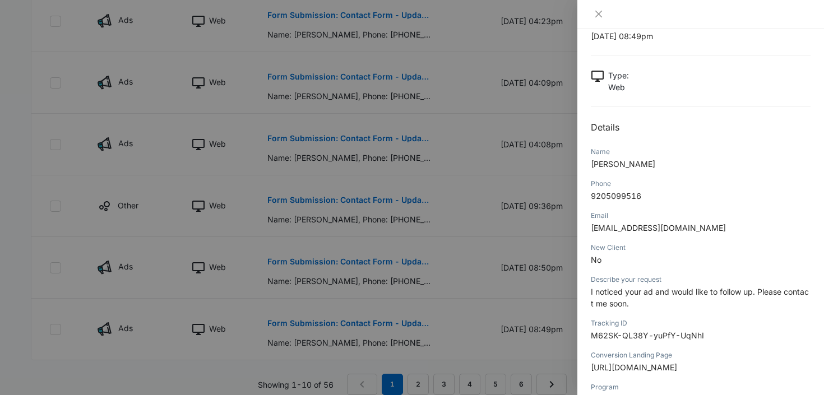
scroll to position [40, 0]
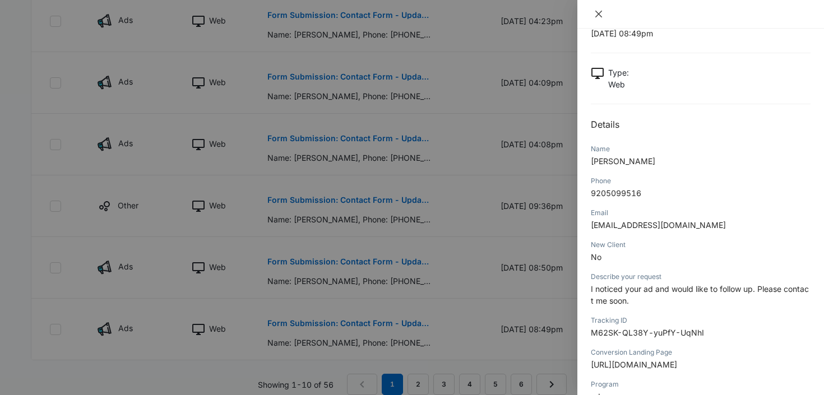
click at [604, 12] on button "Close" at bounding box center [599, 14] width 16 height 10
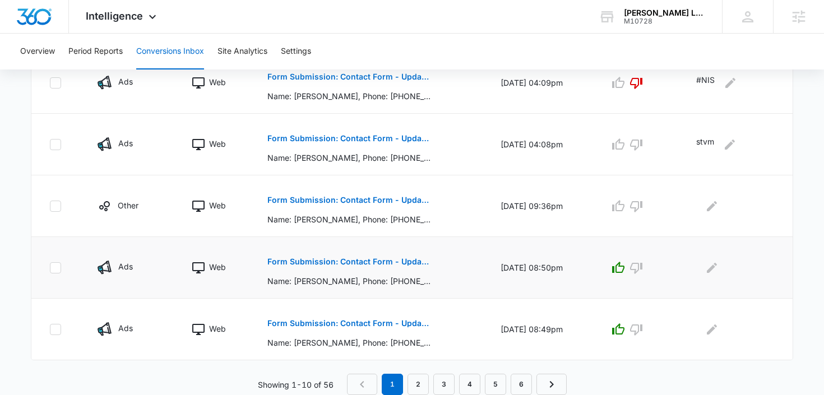
click at [383, 262] on p "Form Submission: Contact Form - Updated [DATE]" at bounding box center [348, 262] width 163 height 8
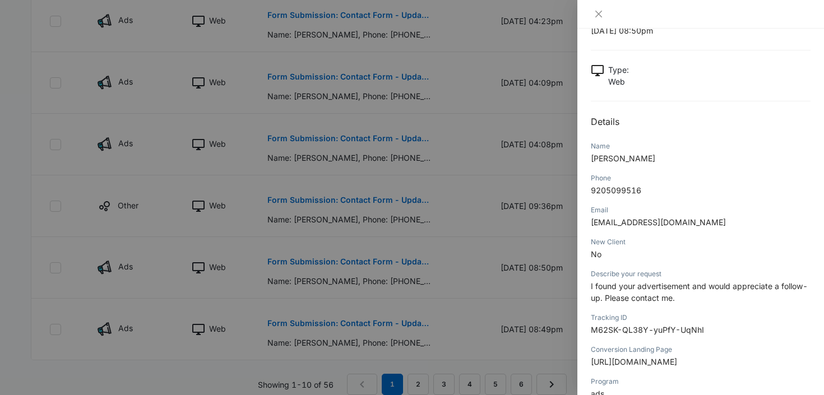
scroll to position [45, 0]
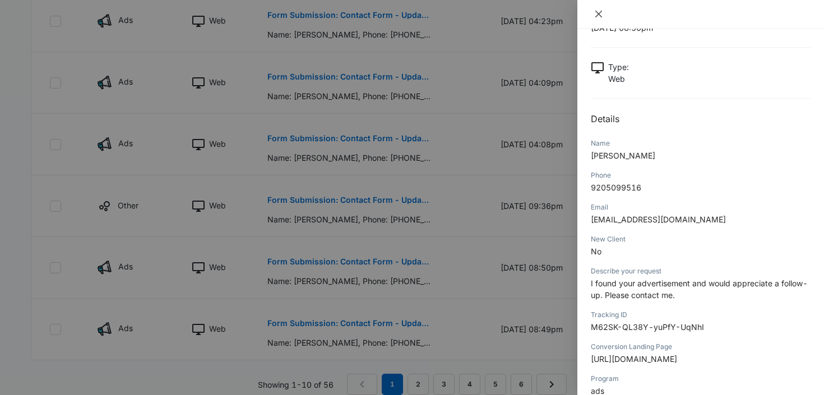
click at [600, 11] on icon "close" at bounding box center [598, 14] width 7 height 7
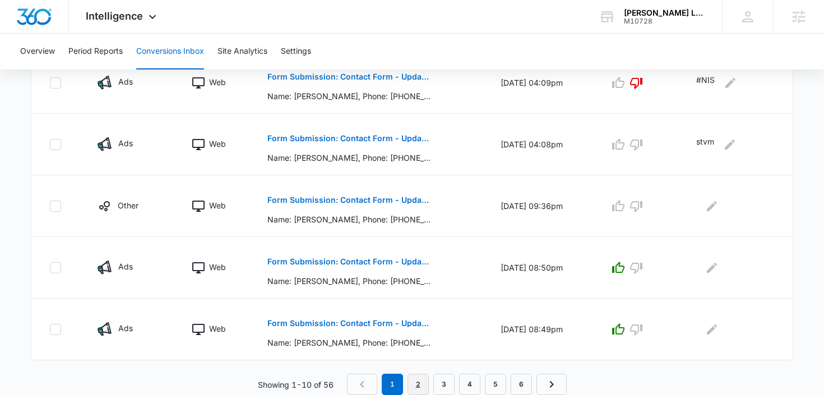
click at [423, 381] on link "2" at bounding box center [417, 384] width 21 height 21
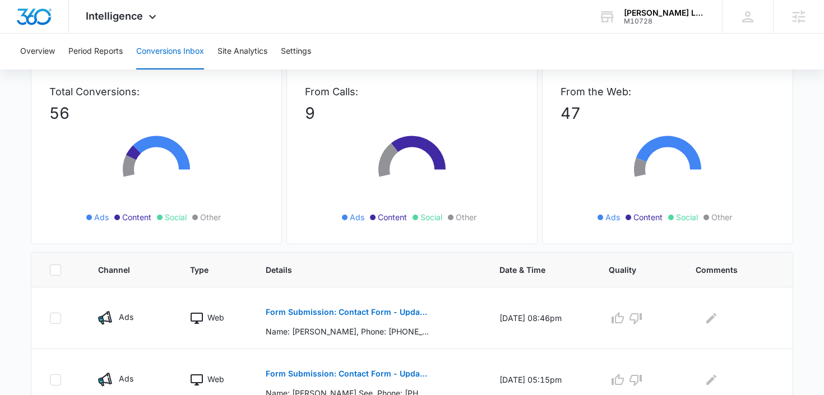
scroll to position [152, 0]
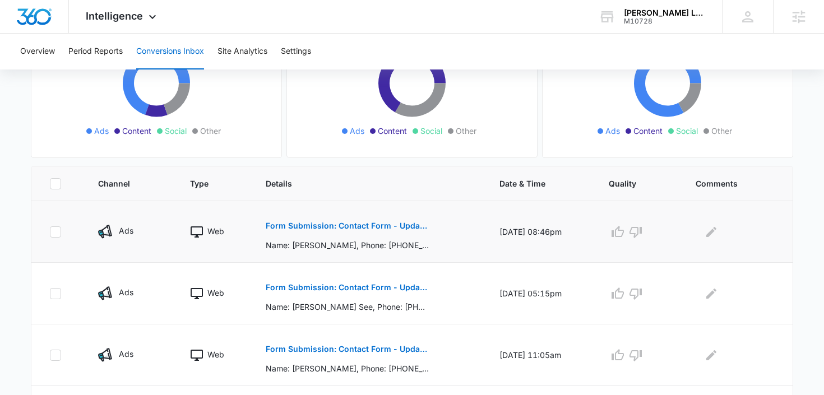
click at [315, 229] on p "Form Submission: Contact Form - Updated [DATE]" at bounding box center [347, 226] width 163 height 8
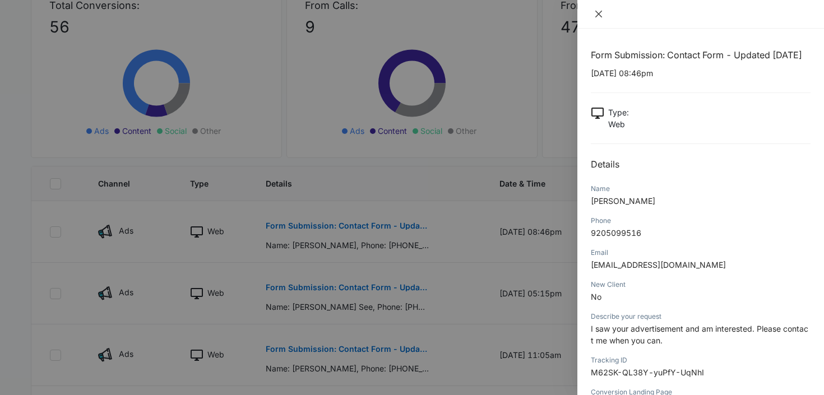
click at [599, 15] on icon "close" at bounding box center [598, 14] width 7 height 7
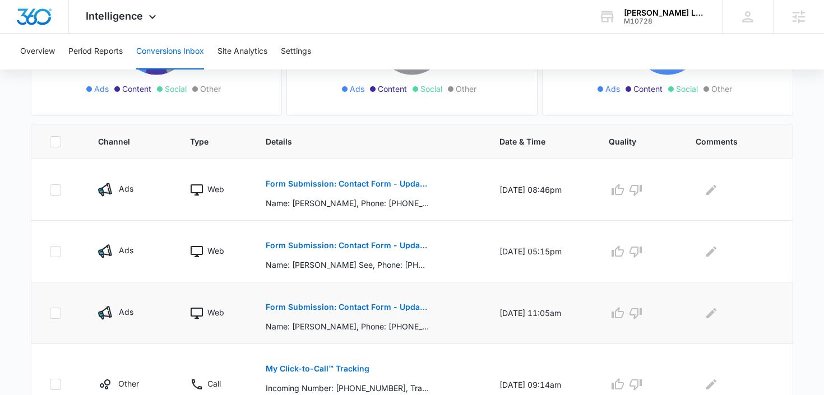
scroll to position [207, 0]
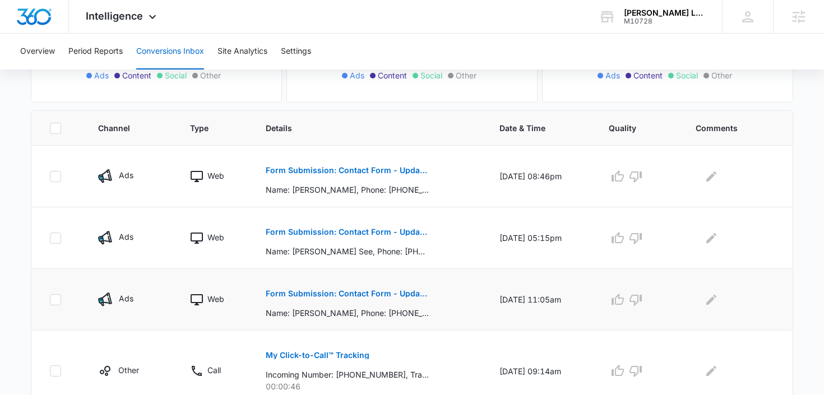
click at [336, 293] on p "Form Submission: Contact Form - Updated [DATE]" at bounding box center [347, 294] width 163 height 8
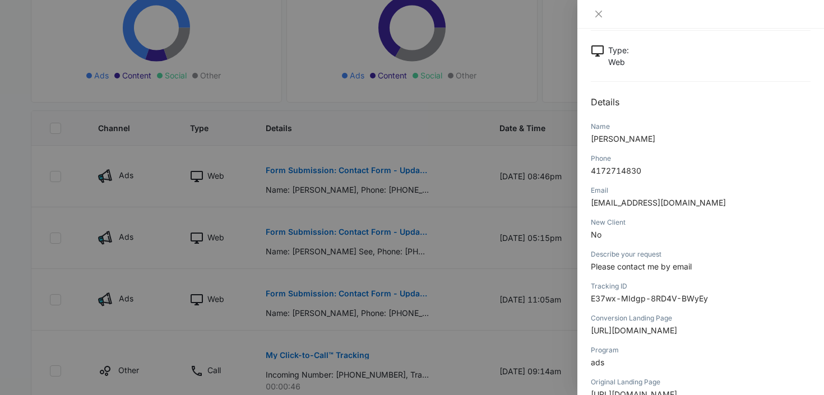
scroll to position [61, 0]
click at [596, 12] on icon "close" at bounding box center [598, 14] width 9 height 9
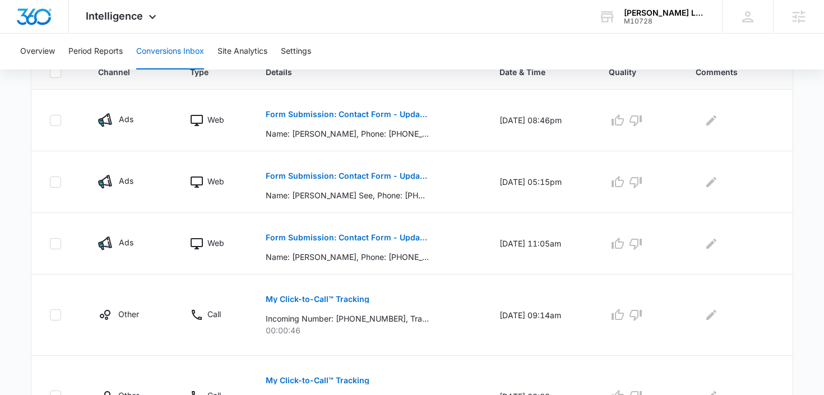
scroll to position [307, 0]
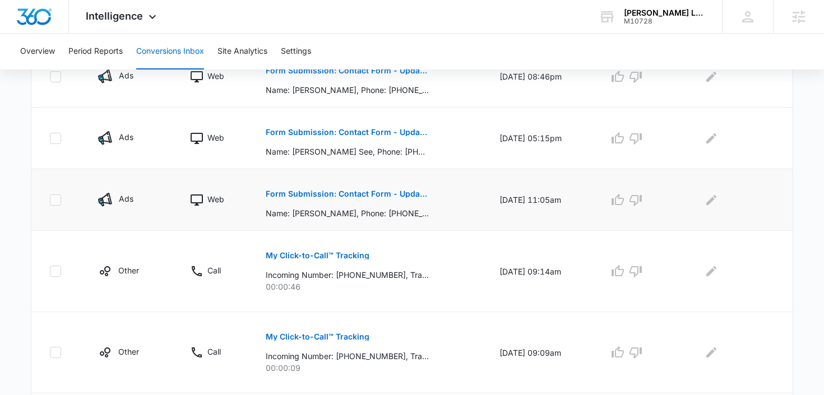
click at [373, 200] on button "Form Submission: Contact Form - Updated [DATE]" at bounding box center [347, 193] width 163 height 27
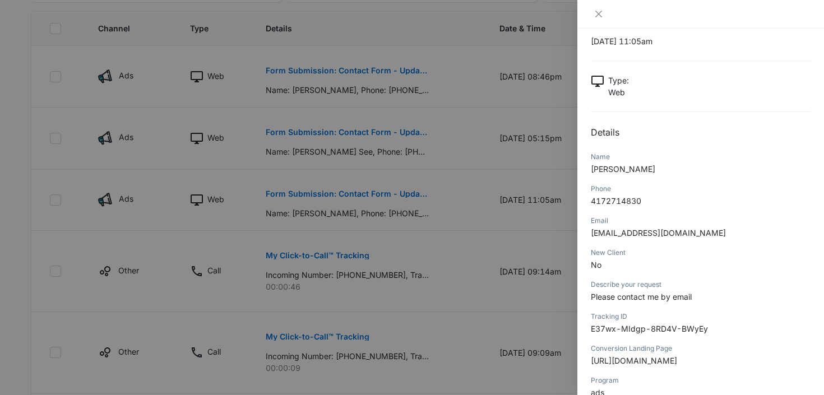
scroll to position [16, 0]
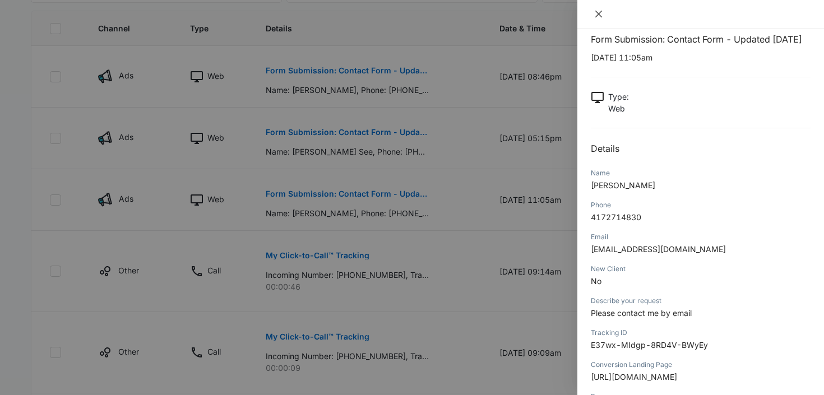
click at [600, 16] on icon "close" at bounding box center [598, 14] width 9 height 9
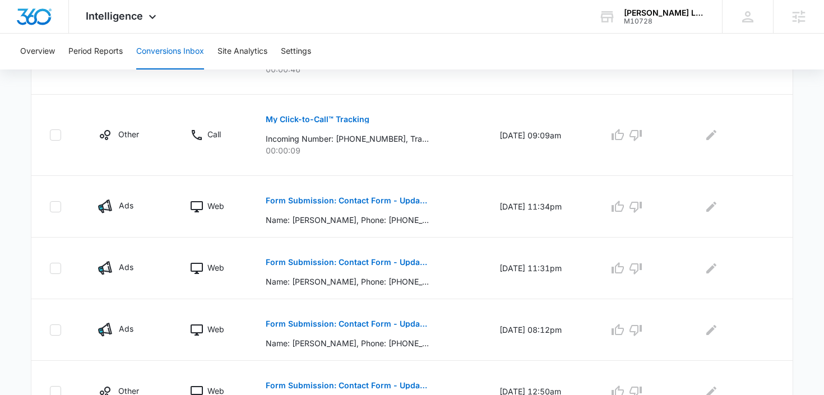
scroll to position [534, 0]
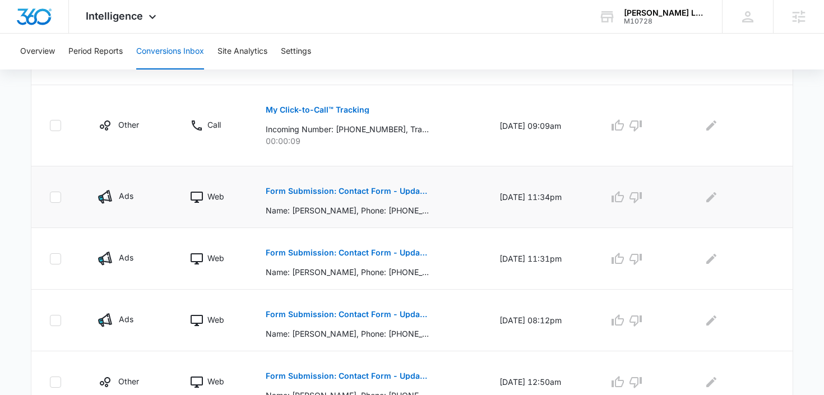
click at [381, 193] on p "Form Submission: Contact Form - Updated [DATE]" at bounding box center [347, 191] width 163 height 8
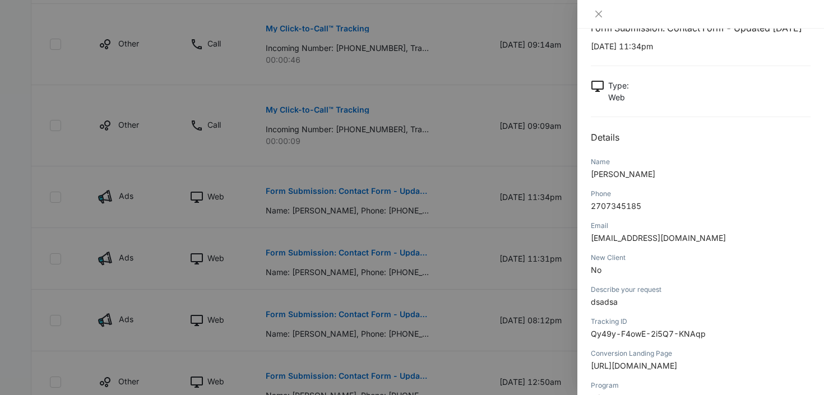
scroll to position [51, 0]
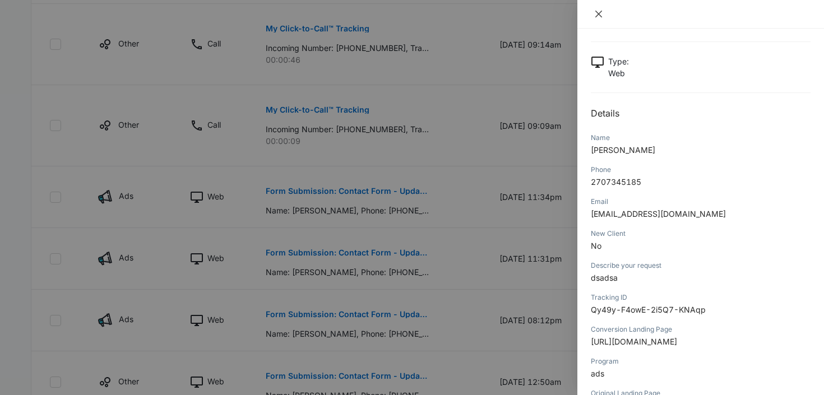
click at [600, 18] on button "Close" at bounding box center [599, 14] width 16 height 10
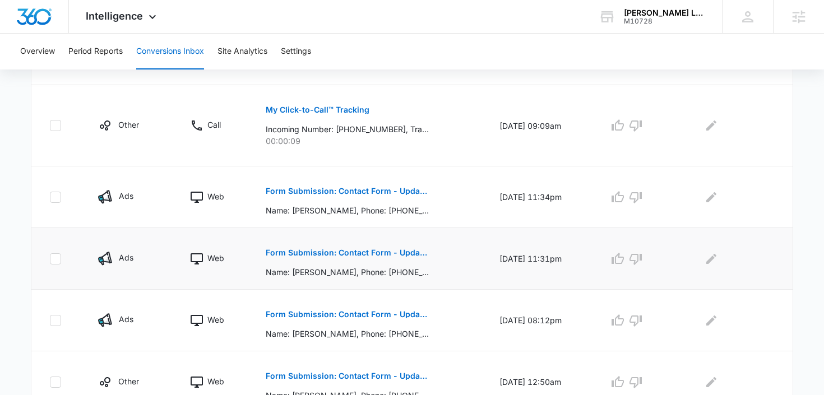
click at [321, 259] on button "Form Submission: Contact Form - Updated [DATE]" at bounding box center [347, 252] width 163 height 27
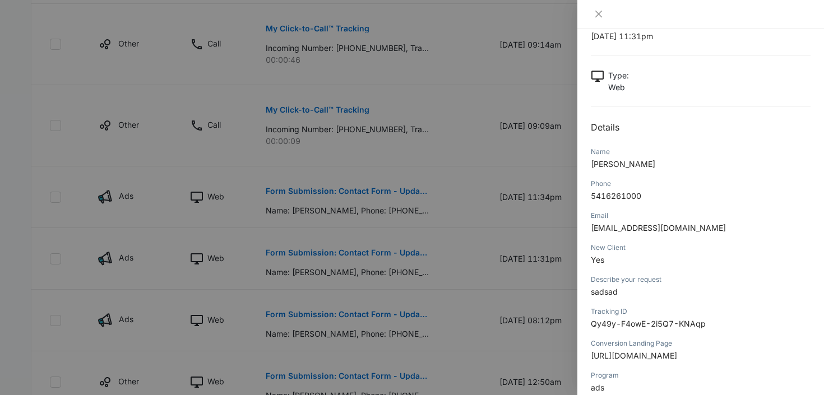
scroll to position [41, 0]
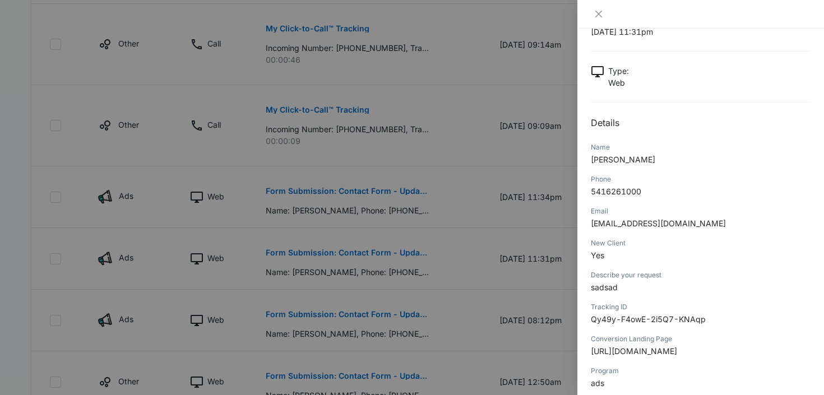
click at [603, 7] on div at bounding box center [700, 14] width 247 height 29
click at [354, 311] on div at bounding box center [412, 197] width 824 height 395
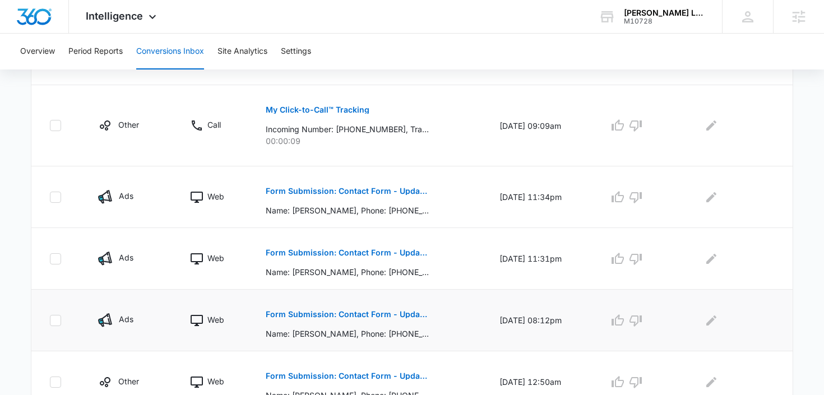
click at [345, 311] on p "Form Submission: Contact Form - Updated [DATE]" at bounding box center [347, 315] width 163 height 8
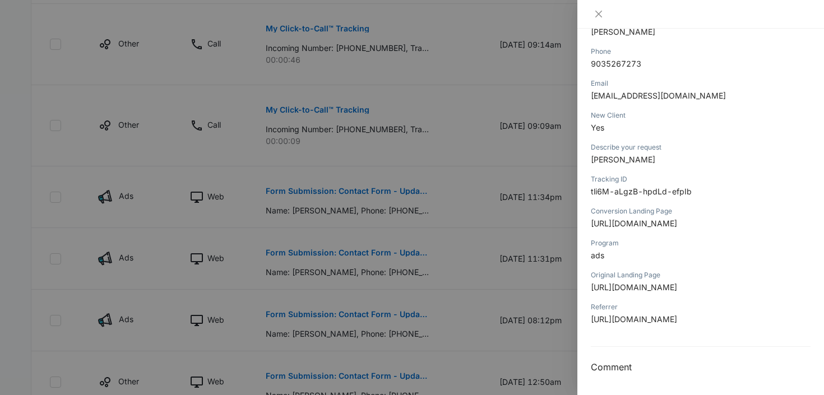
scroll to position [276, 0]
click at [606, 5] on div at bounding box center [700, 14] width 247 height 29
click at [603, 8] on div at bounding box center [700, 14] width 247 height 29
click at [597, 16] on icon "close" at bounding box center [598, 14] width 9 height 9
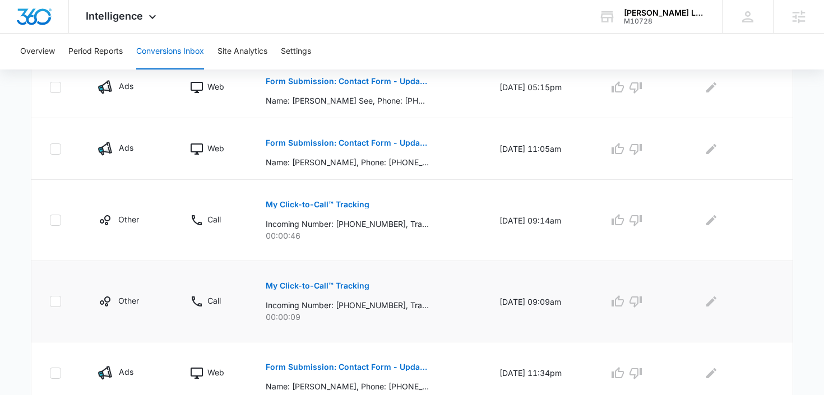
scroll to position [354, 0]
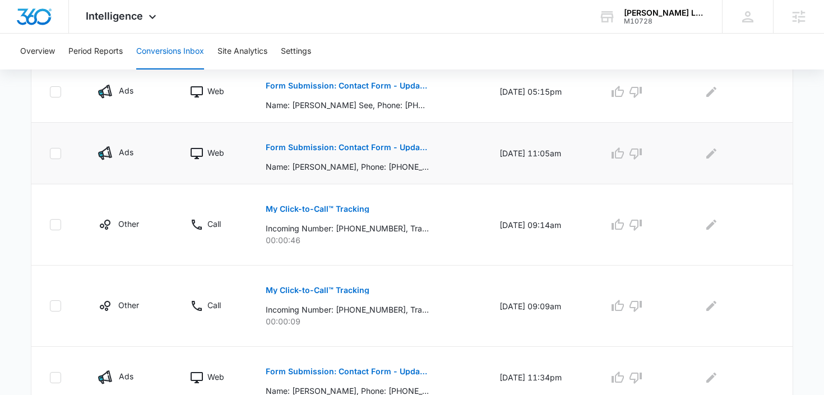
click at [372, 144] on p "Form Submission: Contact Form - Updated [DATE]" at bounding box center [347, 147] width 163 height 8
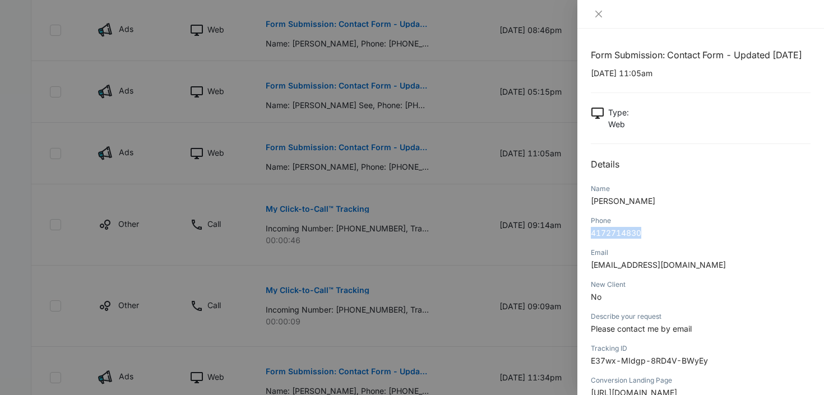
drag, startPoint x: 649, startPoint y: 235, endPoint x: 589, endPoint y: 230, distance: 60.7
click at [589, 230] on div "Form Submission: Contact Form - Updated [DATE] [DATE] 11:05am Type : Web Detail…" at bounding box center [700, 212] width 247 height 367
copy span "4172714830"
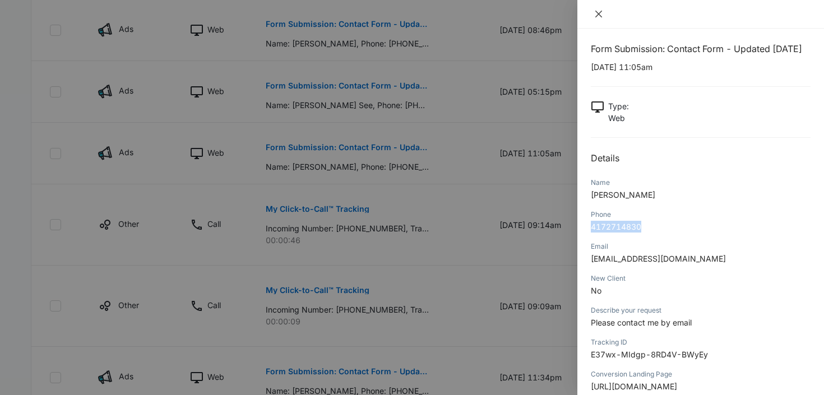
click at [603, 18] on icon "close" at bounding box center [598, 14] width 9 height 9
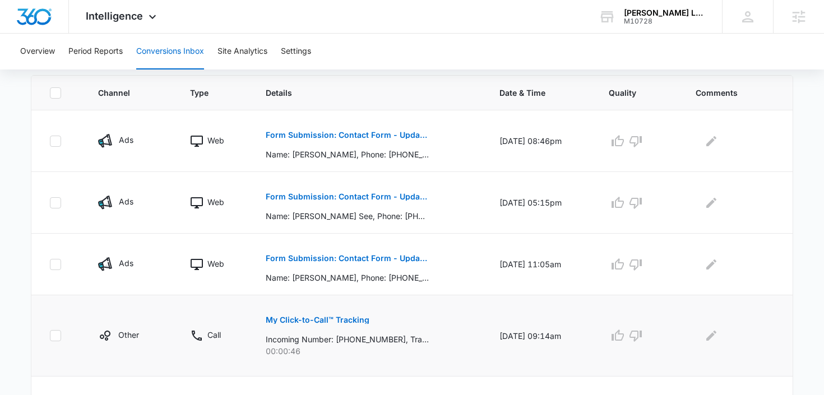
scroll to position [241, 0]
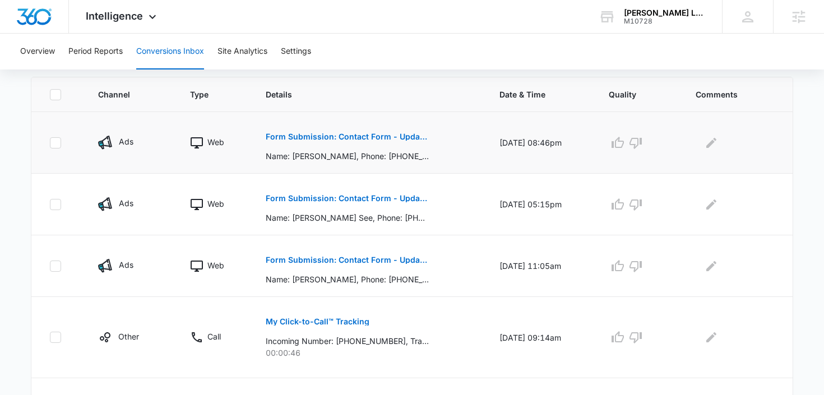
click at [381, 137] on p "Form Submission: Contact Form - Updated [DATE]" at bounding box center [347, 137] width 163 height 8
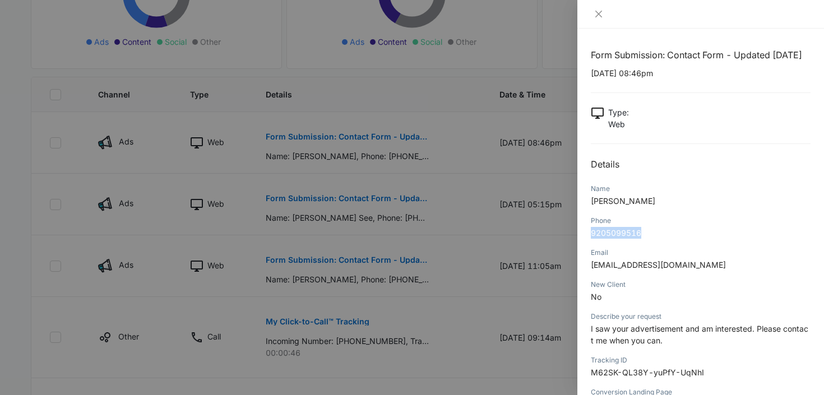
drag, startPoint x: 652, startPoint y: 233, endPoint x: 584, endPoint y: 234, distance: 68.4
click at [584, 234] on div "Form Submission: Contact Form - Updated [DATE] [DATE] 08:46pm Type : Web Detail…" at bounding box center [700, 212] width 247 height 367
copy span "9205099516"
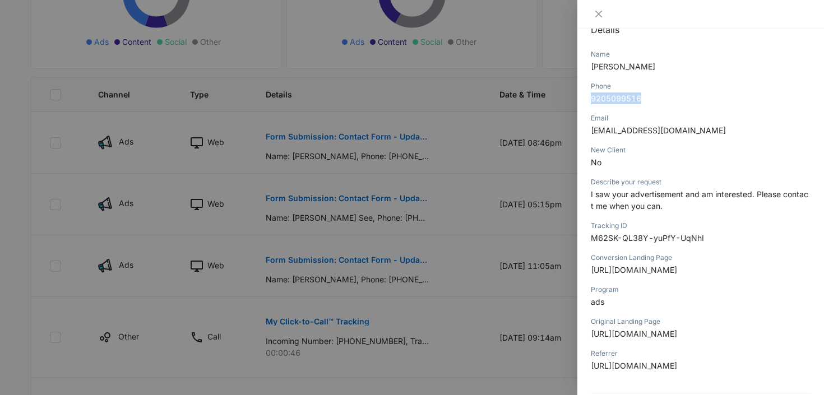
scroll to position [0, 0]
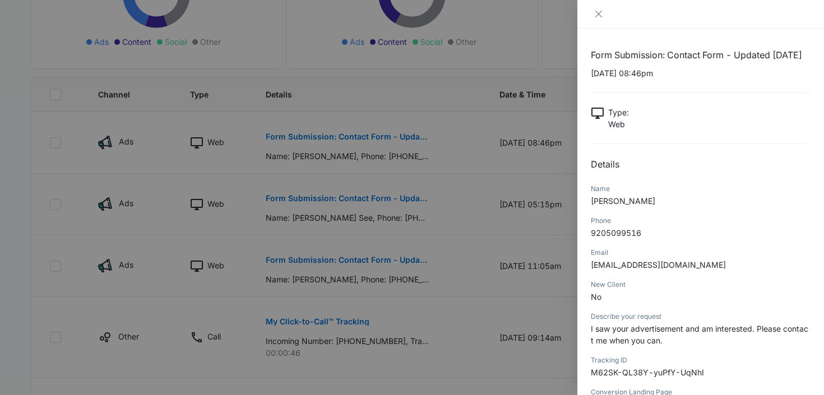
click at [602, 20] on div at bounding box center [700, 14] width 247 height 29
click at [602, 17] on icon "close" at bounding box center [598, 14] width 9 height 9
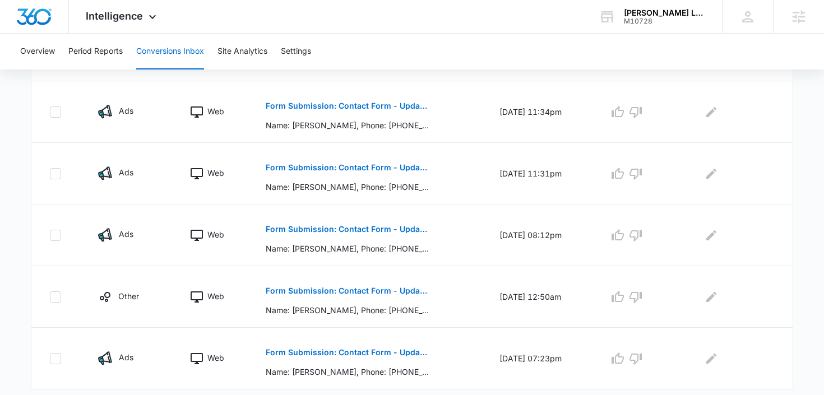
scroll to position [649, 0]
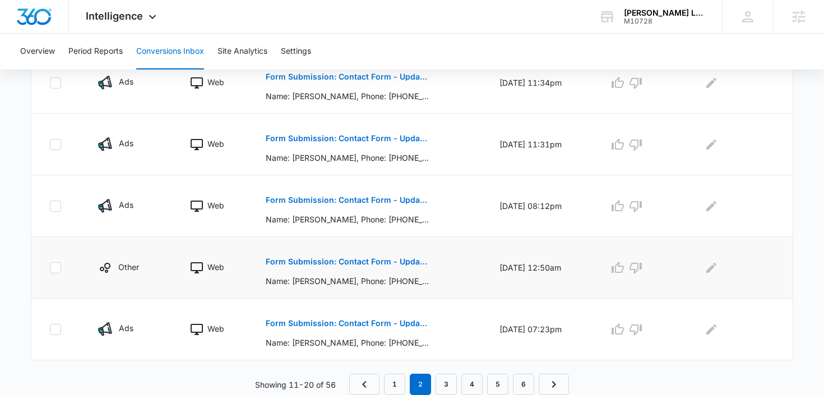
click at [390, 262] on p "Form Submission: Contact Form - Updated [DATE]" at bounding box center [347, 262] width 163 height 8
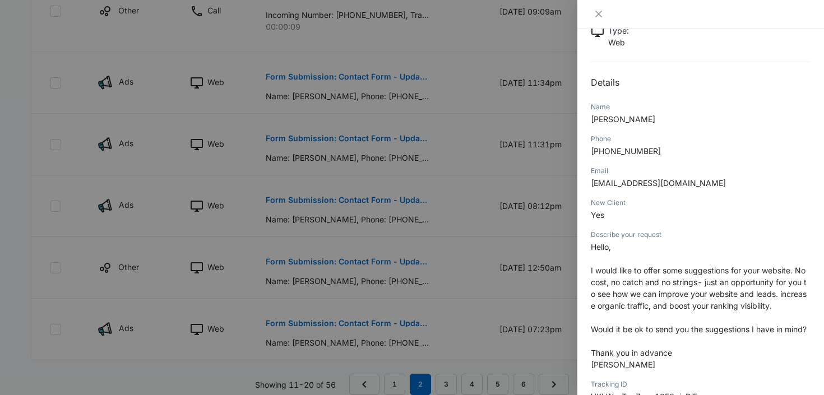
scroll to position [85, 0]
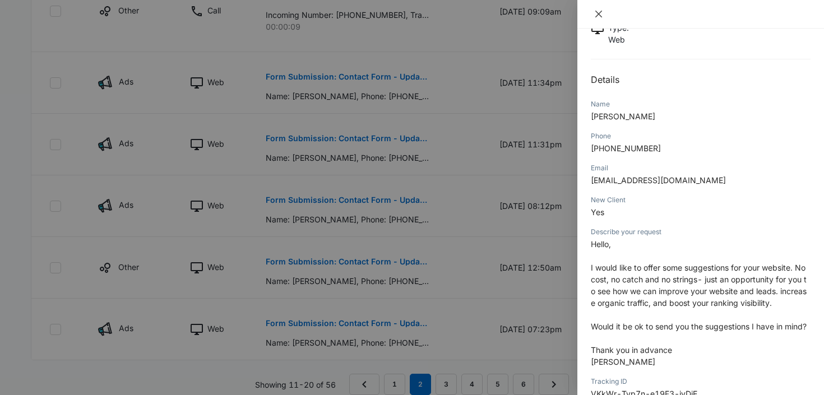
click at [599, 11] on icon "close" at bounding box center [598, 14] width 9 height 9
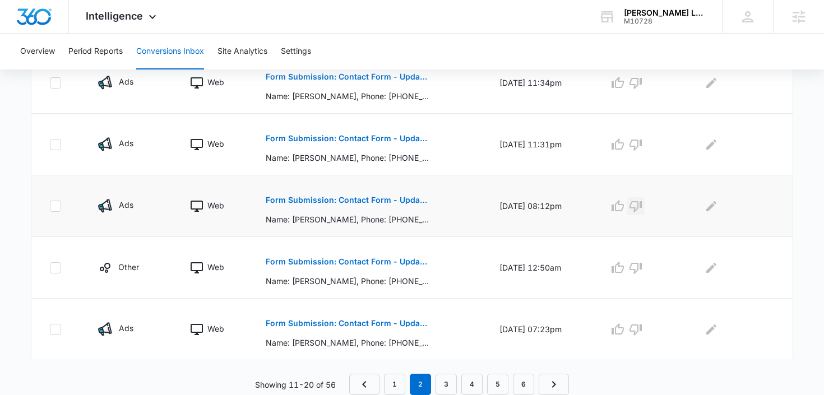
click at [641, 201] on icon "button" at bounding box center [635, 206] width 12 height 11
click at [343, 324] on p "Form Submission: Contact Form - Updated [DATE]" at bounding box center [347, 323] width 163 height 8
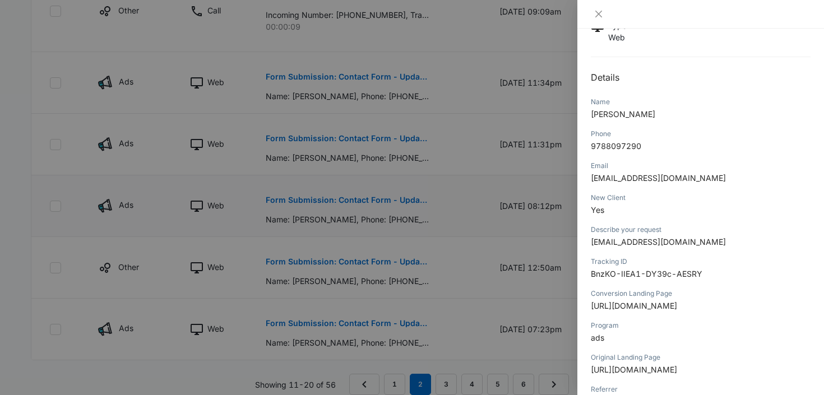
scroll to position [83, 0]
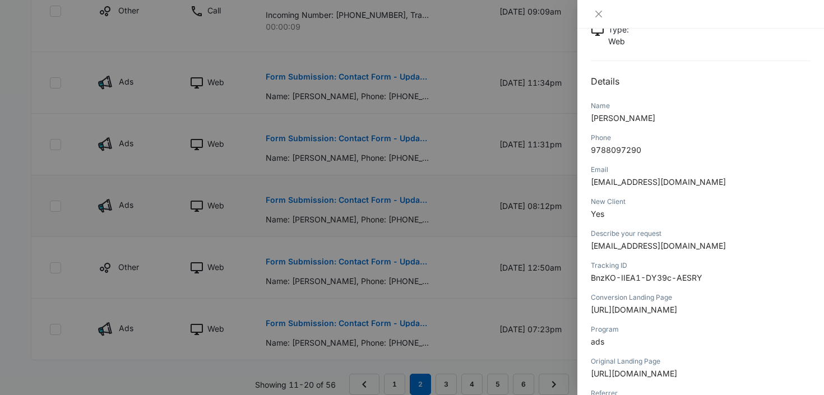
click at [600, 20] on div at bounding box center [700, 14] width 247 height 29
click at [595, 15] on icon "close" at bounding box center [598, 14] width 9 height 9
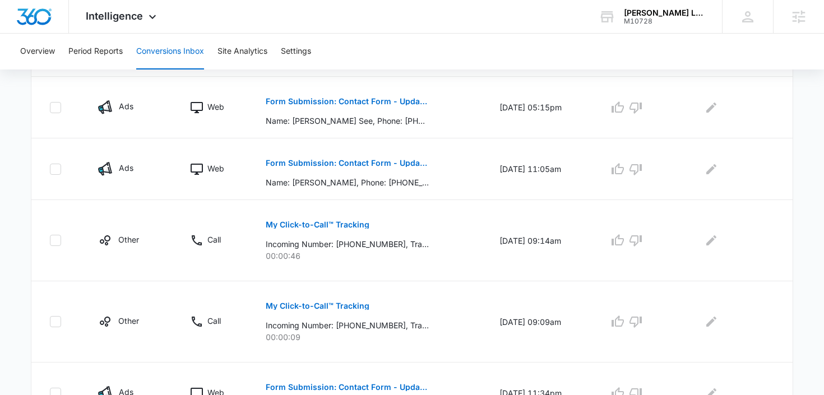
scroll to position [57, 0]
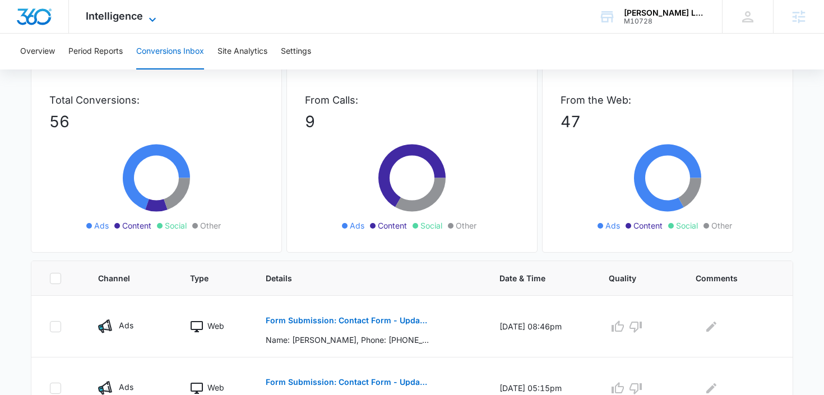
click at [125, 17] on span "Intelligence" at bounding box center [114, 16] width 57 height 12
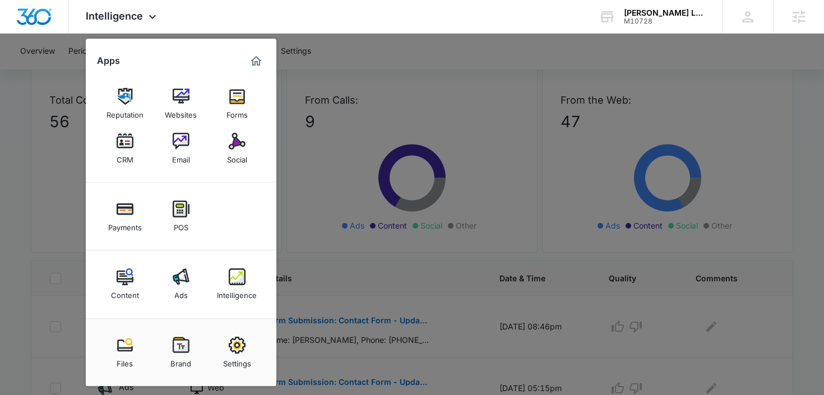
click at [186, 132] on link "Email" at bounding box center [181, 148] width 43 height 43
